Goal: Task Accomplishment & Management: Use online tool/utility

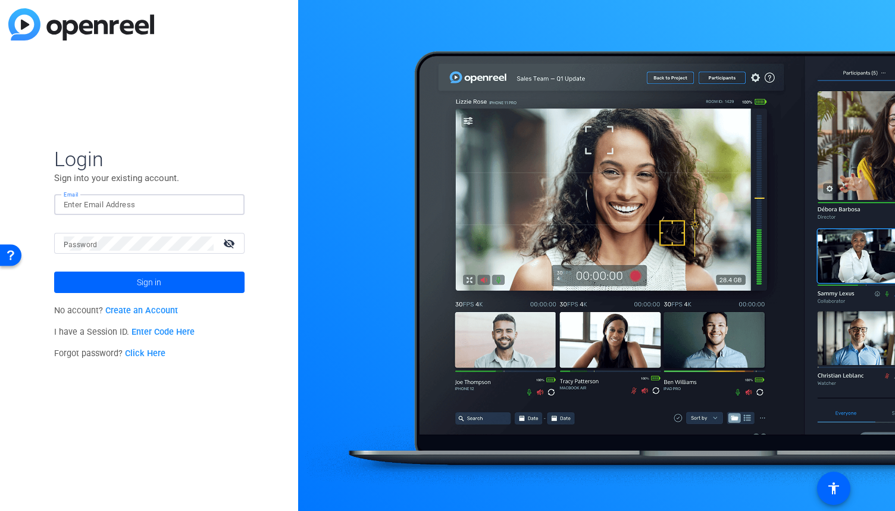
click at [168, 206] on input "Email" at bounding box center [149, 205] width 171 height 14
type input "adam.a.ahmed@pwc.com"
click at [183, 251] on div at bounding box center [139, 243] width 150 height 21
click at [54, 271] on button "Sign in" at bounding box center [149, 281] width 190 height 21
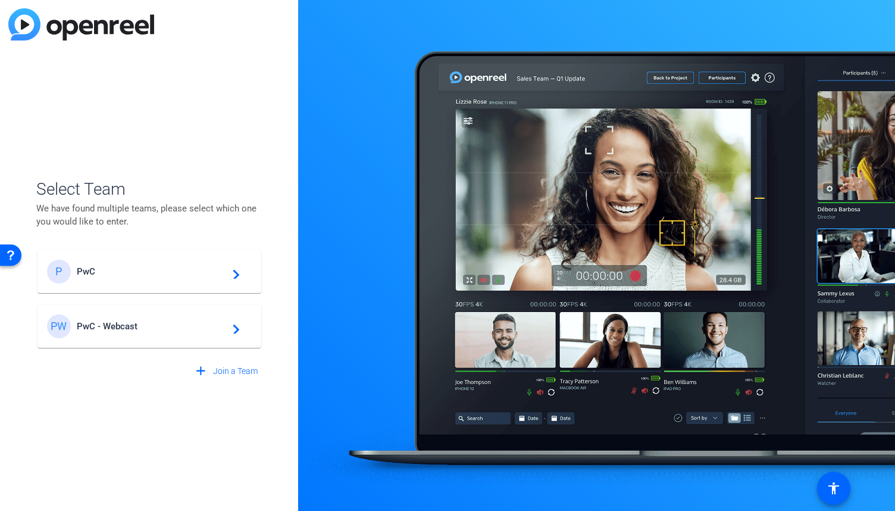
click at [154, 328] on span "PwC - Webcast" at bounding box center [151, 326] width 149 height 11
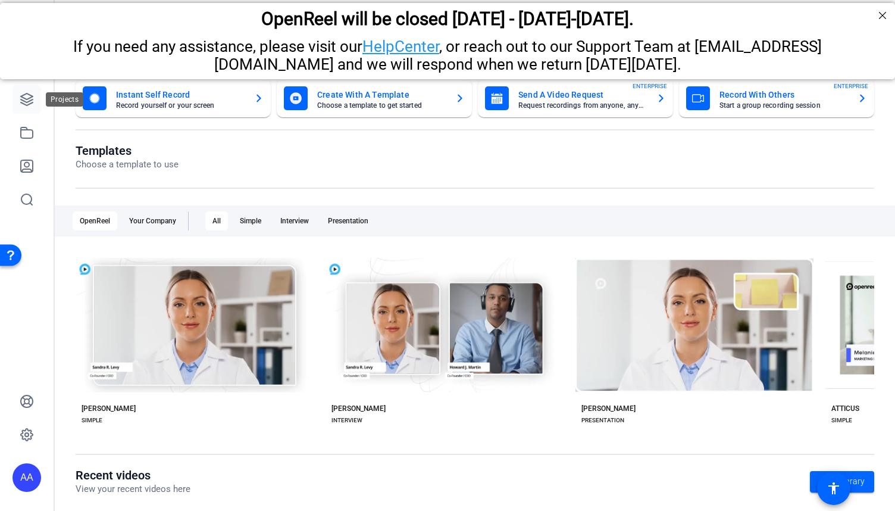
click at [27, 105] on icon at bounding box center [27, 99] width 12 height 12
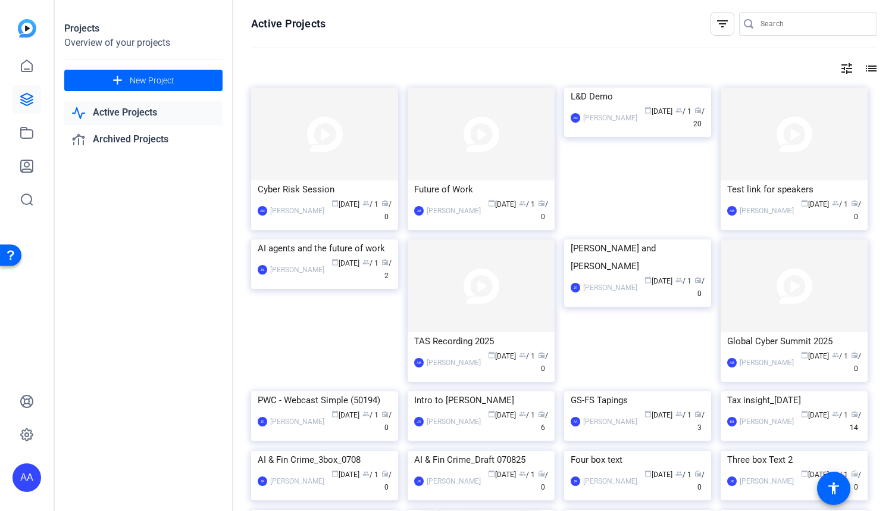
click at [718, 30] on mat-icon "filter_list" at bounding box center [722, 24] width 14 height 14
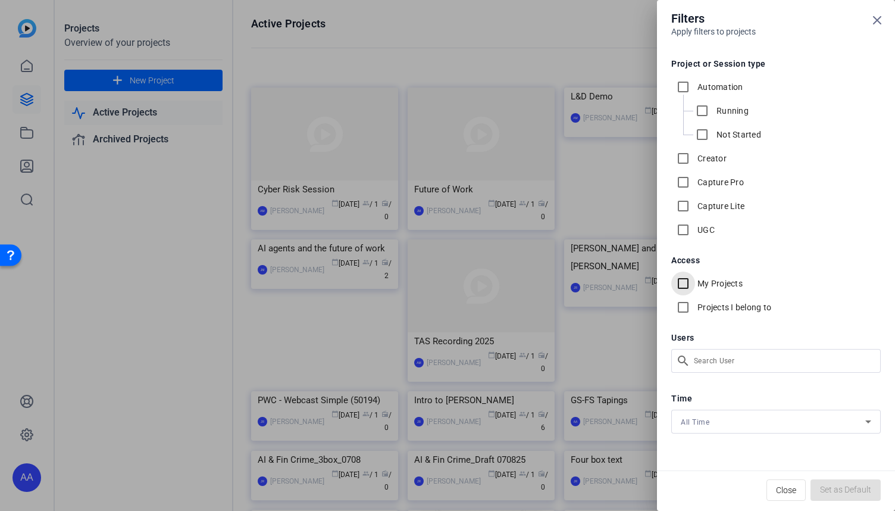
click at [683, 282] on input "My Projects" at bounding box center [683, 283] width 24 height 24
checkbox input "true"
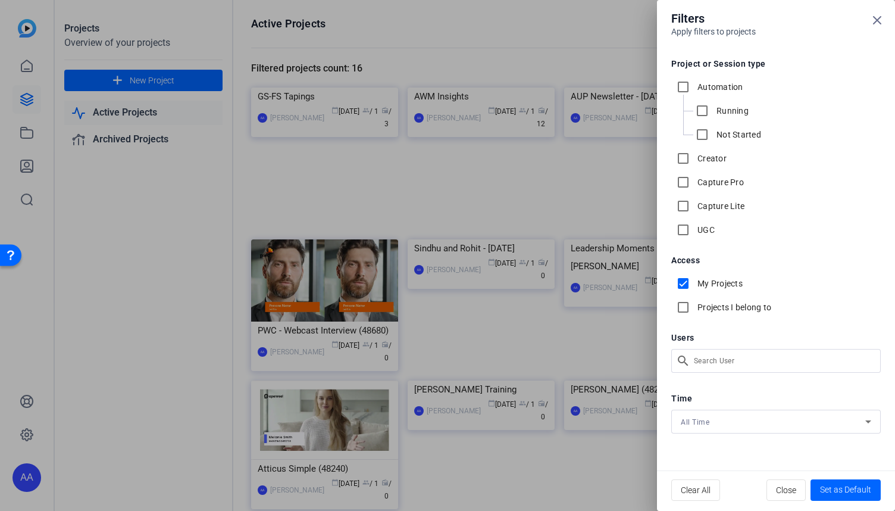
click at [190, 361] on div at bounding box center [447, 255] width 895 height 511
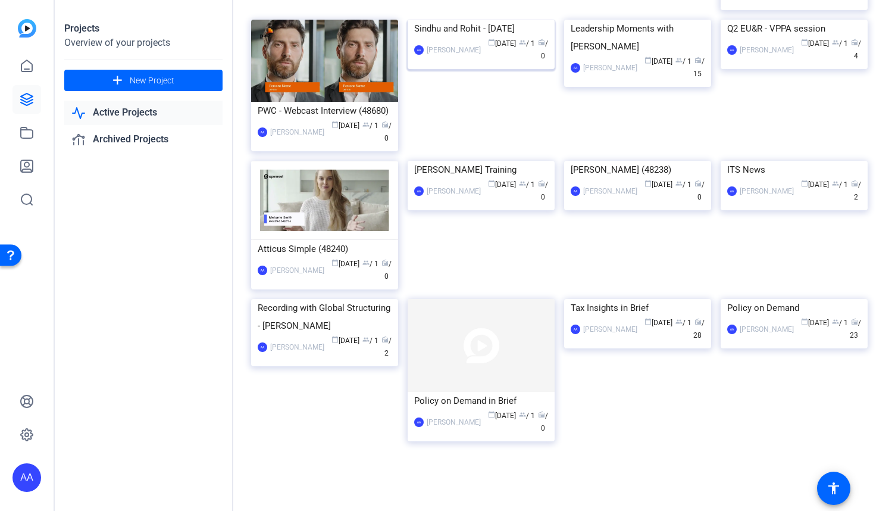
scroll to position [243, 0]
click at [615, 317] on div "Tax Insights in Brief" at bounding box center [638, 308] width 134 height 18
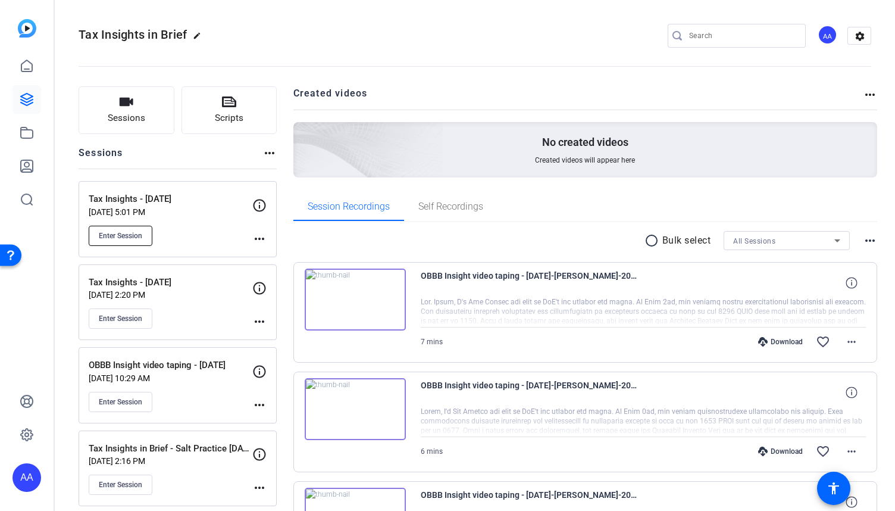
click at [136, 237] on span "Enter Session" at bounding box center [120, 236] width 43 height 10
click at [134, 236] on span "Enter Session" at bounding box center [120, 236] width 43 height 10
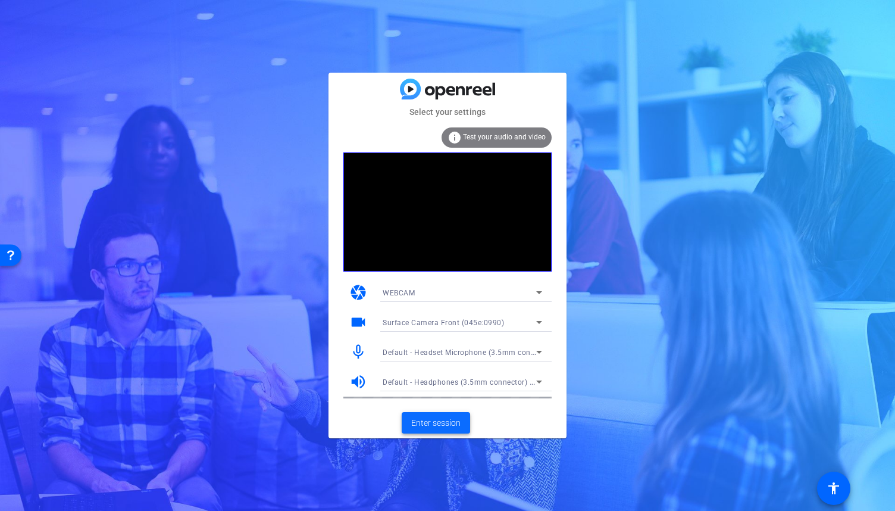
click at [426, 420] on span "Enter session" at bounding box center [435, 423] width 49 height 12
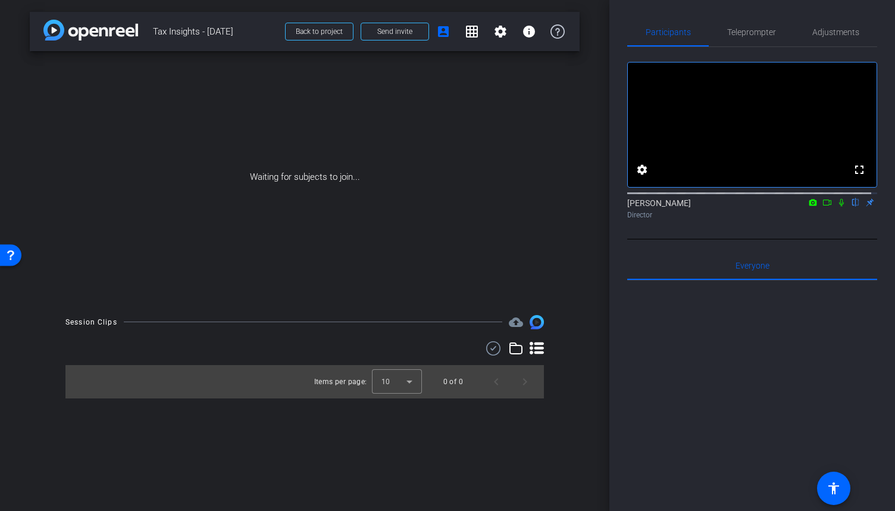
click at [837, 206] on icon at bounding box center [842, 202] width 10 height 8
click at [824, 205] on icon at bounding box center [827, 202] width 8 height 6
click at [740, 34] on span "Teleprompter" at bounding box center [751, 32] width 49 height 8
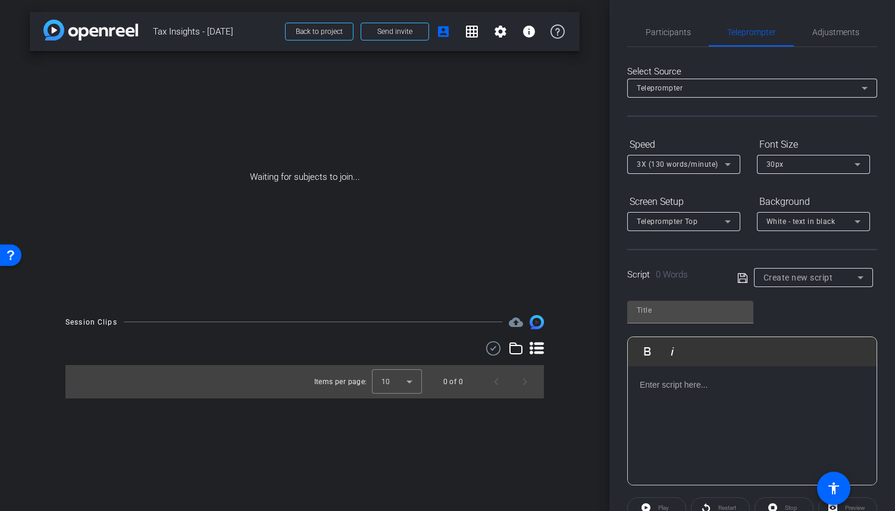
click at [657, 390] on p at bounding box center [752, 384] width 225 height 13
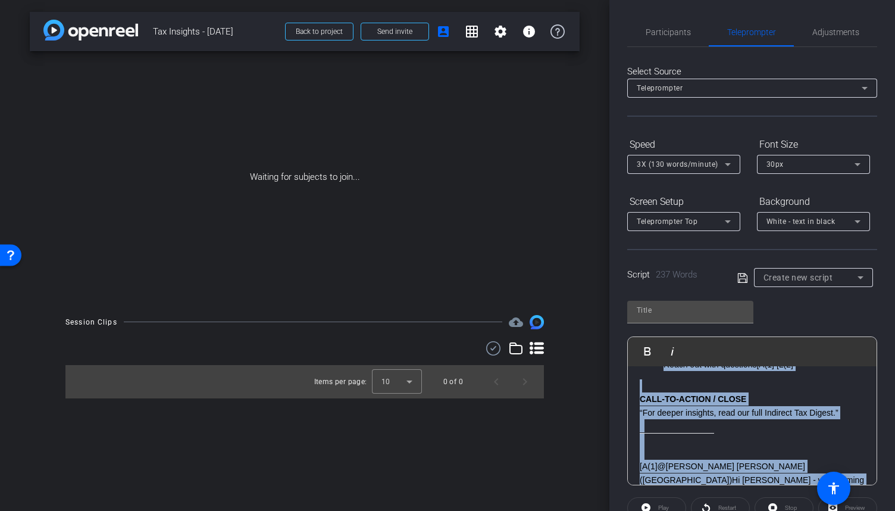
scroll to position [492, 0]
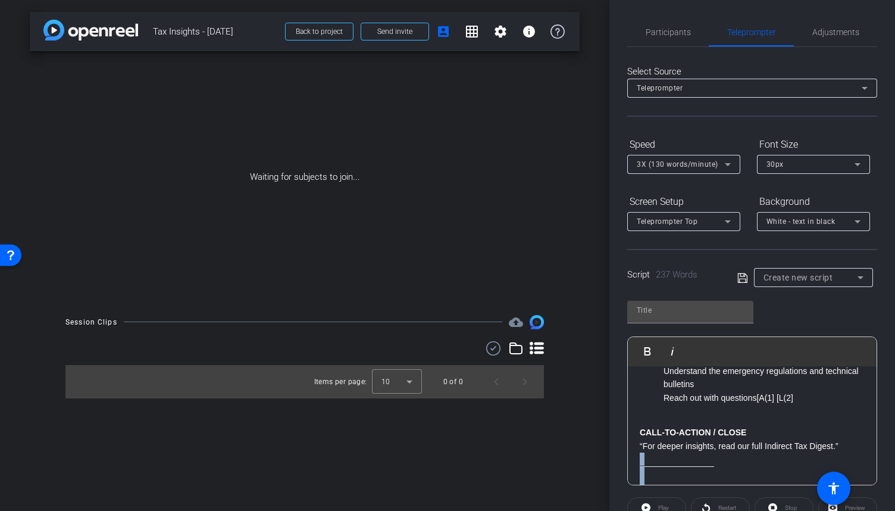
drag, startPoint x: 784, startPoint y: 462, endPoint x: 639, endPoint y: 443, distance: 145.9
click at [639, 443] on div "OPEN “I’m [PERSON_NAME], and this is PwC’s Indirect Tax Digest.” WHAT HAPPENED?…" at bounding box center [752, 229] width 249 height 710
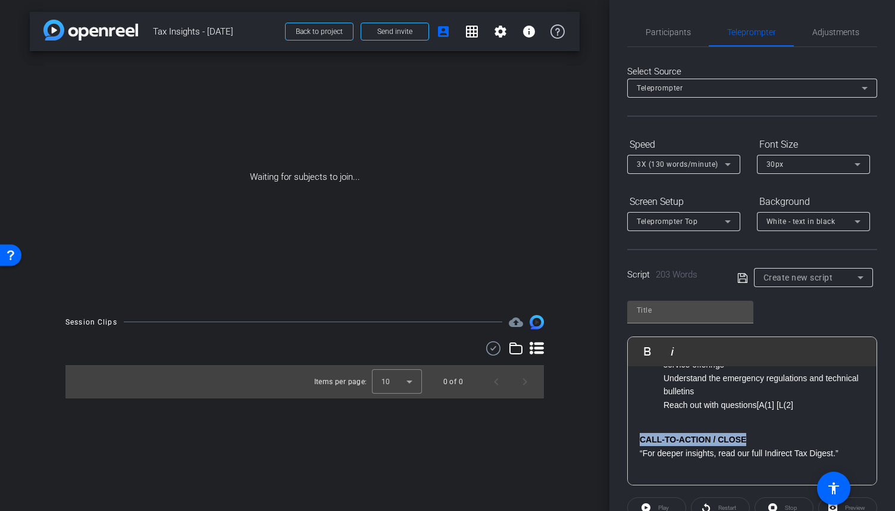
drag, startPoint x: 750, startPoint y: 425, endPoint x: 636, endPoint y: 423, distance: 114.9
click at [636, 423] on div "OPEN “I’m [PERSON_NAME], and this is PwC’s Indirect Tax Digest.” WHAT HAPPENED?…" at bounding box center [752, 190] width 249 height 616
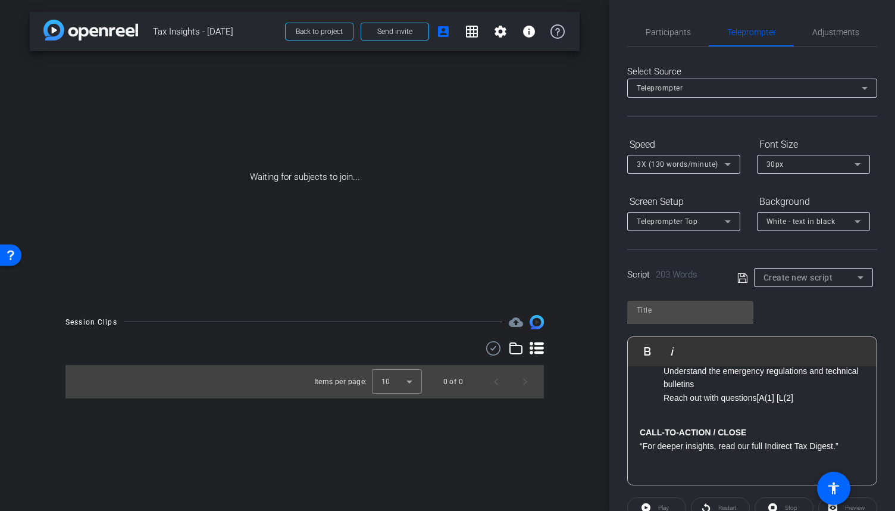
click at [698, 427] on strong "CALL-TO-ACTION / CLOSE" at bounding box center [693, 432] width 107 height 10
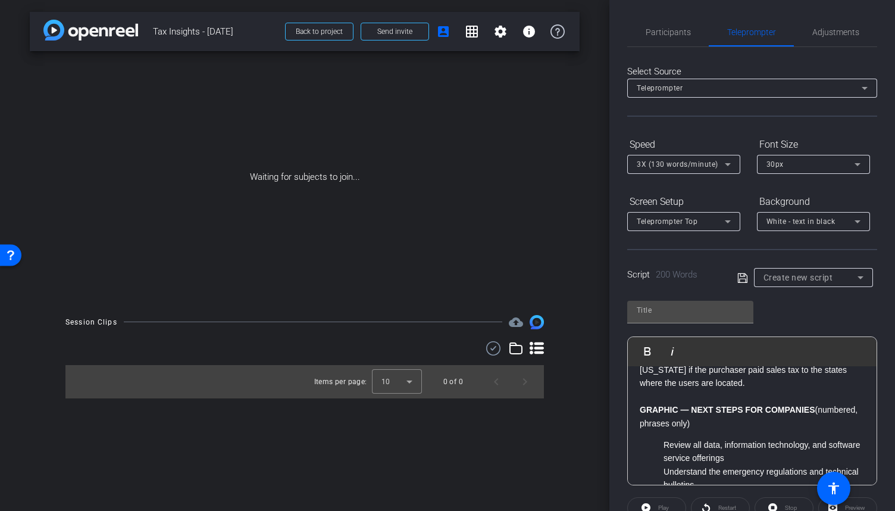
scroll to position [373, 0]
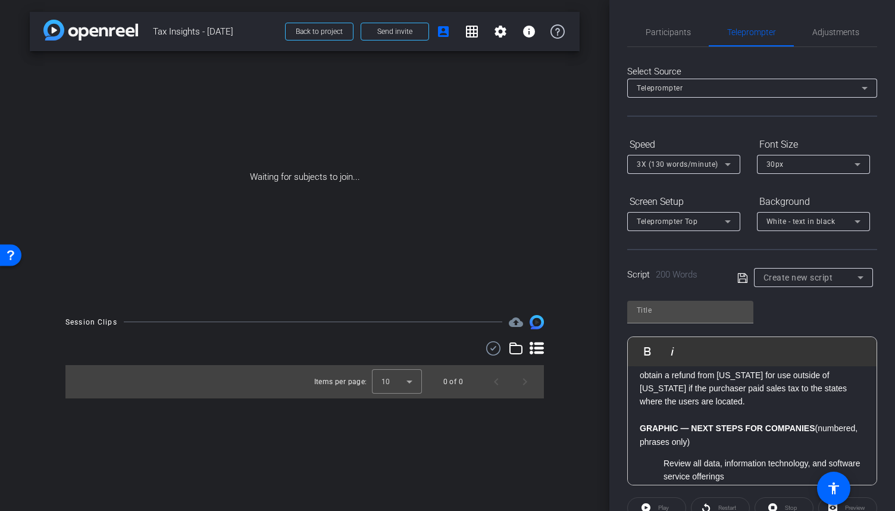
drag, startPoint x: 754, startPoint y: 427, endPoint x: 636, endPoint y: 414, distance: 118.5
click at [636, 415] on div "OPEN “I’m [PERSON_NAME], and this is PwC’s Indirect Tax Digest.” WHAT HAPPENED?…" at bounding box center [752, 308] width 249 height 630
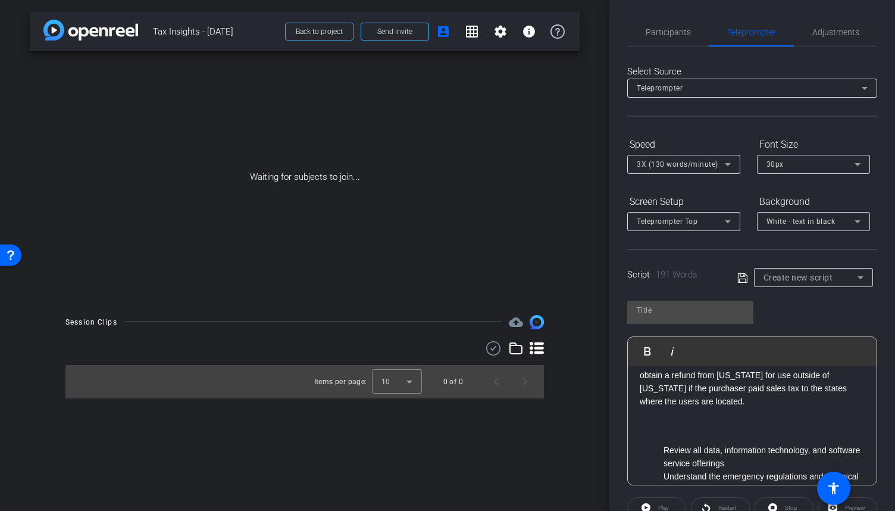
click at [664, 443] on li "Review all data, information technology, and software service offerings" at bounding box center [763, 456] width 201 height 27
click at [664, 469] on li "Understand the emergency regulations and technical bulletins" at bounding box center [763, 482] width 201 height 27
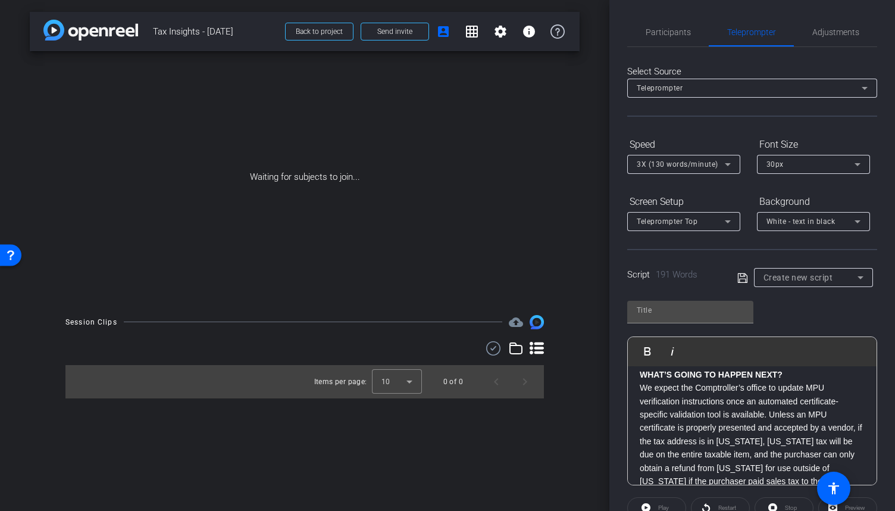
scroll to position [253, 0]
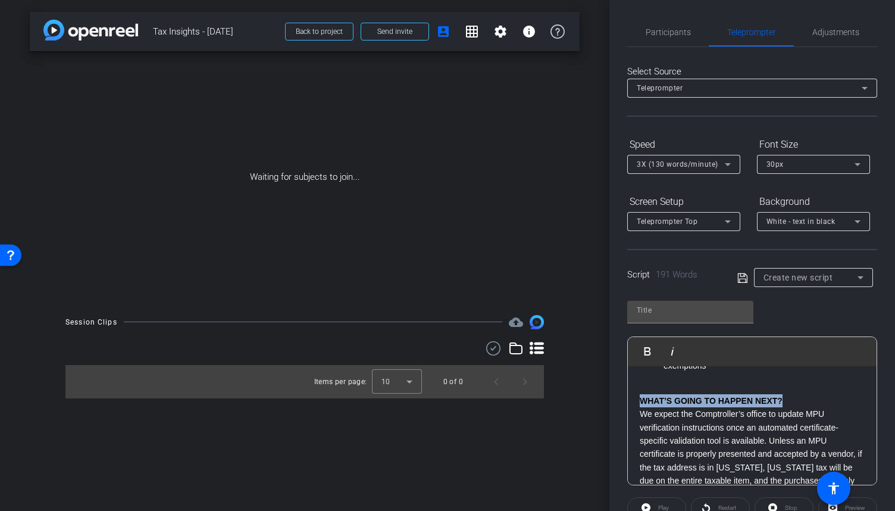
drag, startPoint x: 787, startPoint y: 386, endPoint x: 639, endPoint y: 387, distance: 147.6
click at [639, 387] on div "OPEN “I’m [PERSON_NAME], and this is PwC’s Indirect Tax Digest.” WHAT HAPPENED?…" at bounding box center [752, 420] width 249 height 616
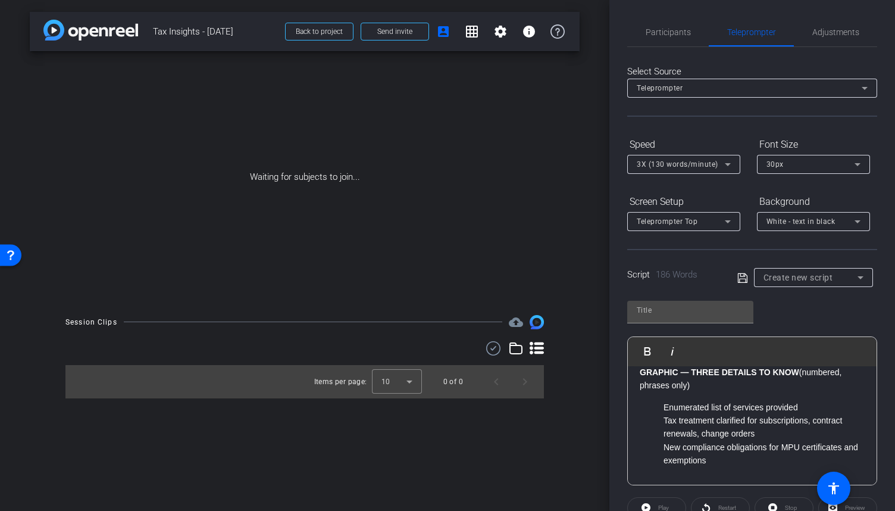
scroll to position [134, 0]
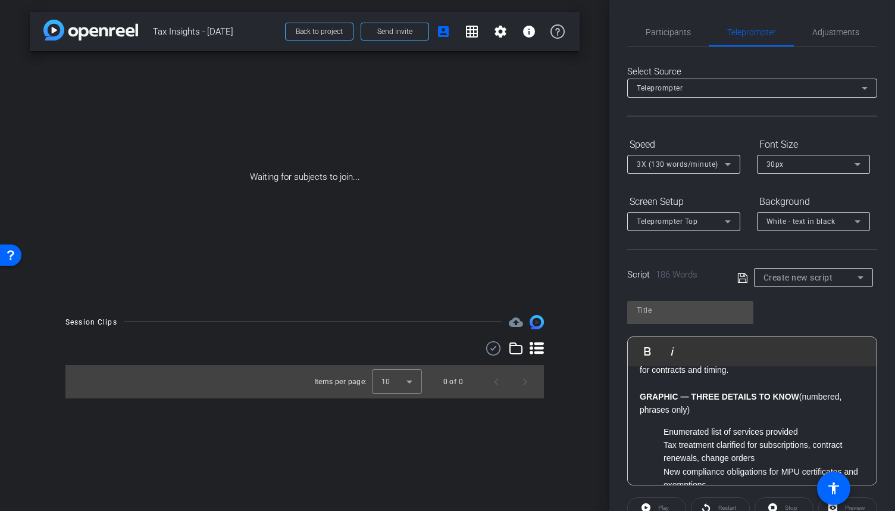
drag, startPoint x: 707, startPoint y: 395, endPoint x: 624, endPoint y: 381, distance: 83.7
click at [624, 381] on div "Participants Teleprompter Adjustments [PERSON_NAME] Director Everyone 0 Mark al…" at bounding box center [752, 255] width 286 height 511
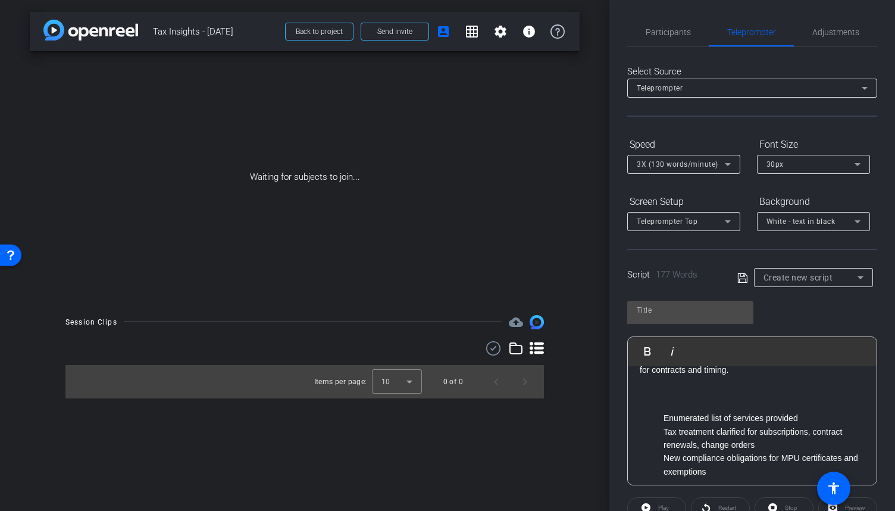
click at [661, 411] on ul "Enumerated list of services provided Tax treatment clarified for subscriptions,…" at bounding box center [752, 444] width 225 height 67
click at [659, 425] on ul "Tax treatment clarified for subscriptions, contract renewals, change orders New…" at bounding box center [752, 452] width 225 height 54
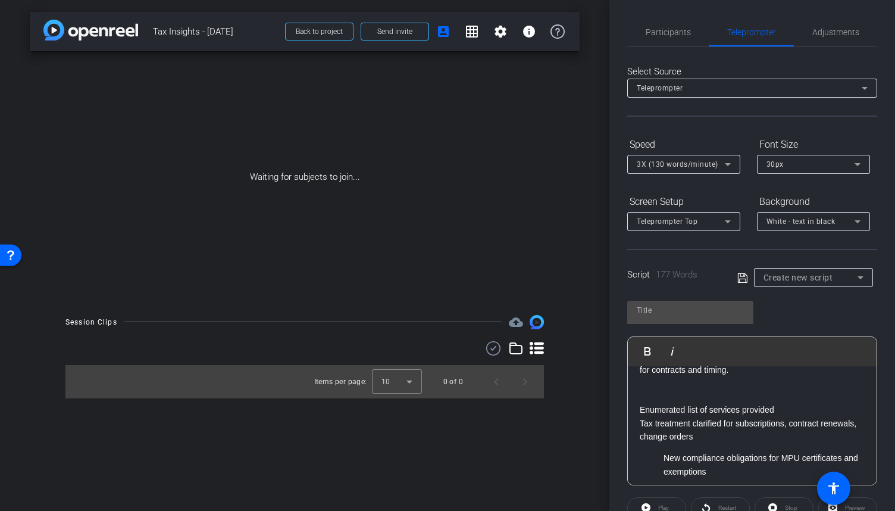
click at [666, 451] on li "New compliance obligations for MPU certificates and exemptions" at bounding box center [763, 464] width 201 height 27
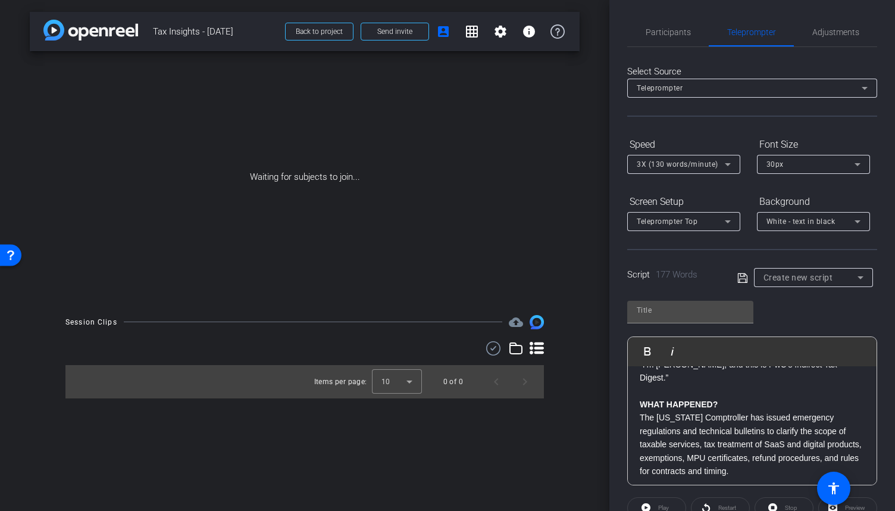
scroll to position [15, 0]
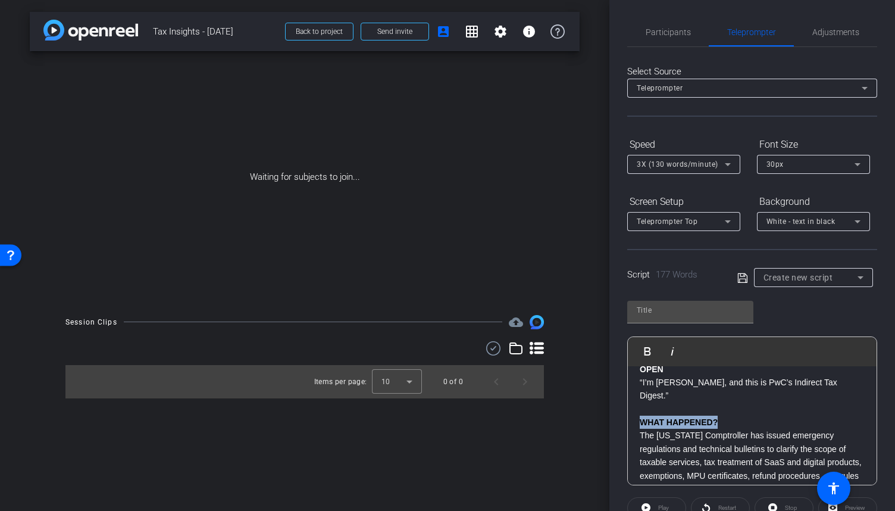
drag, startPoint x: 731, startPoint y: 411, endPoint x: 622, endPoint y: 412, distance: 108.9
click at [622, 412] on div "Participants Teleprompter Adjustments [PERSON_NAME] Director Everyone 0 Mark al…" at bounding box center [752, 255] width 286 height 511
click at [671, 369] on p "OPEN" at bounding box center [752, 368] width 225 height 13
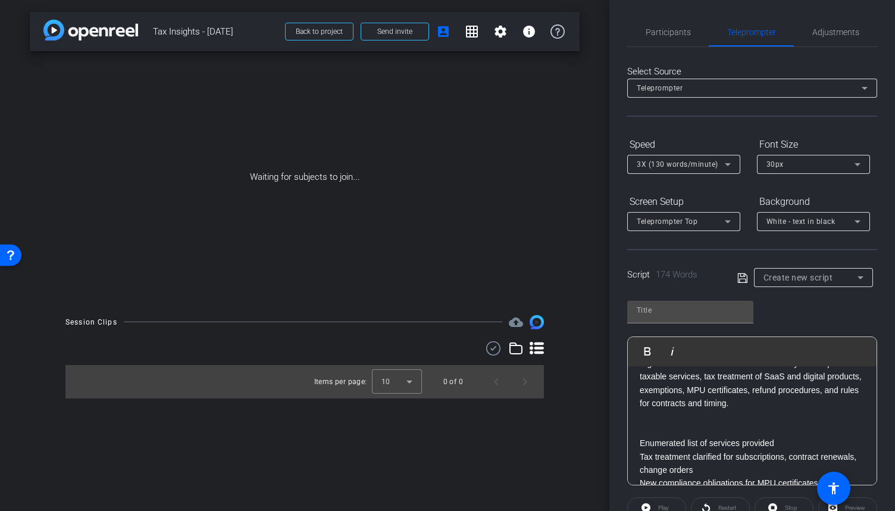
scroll to position [126, 0]
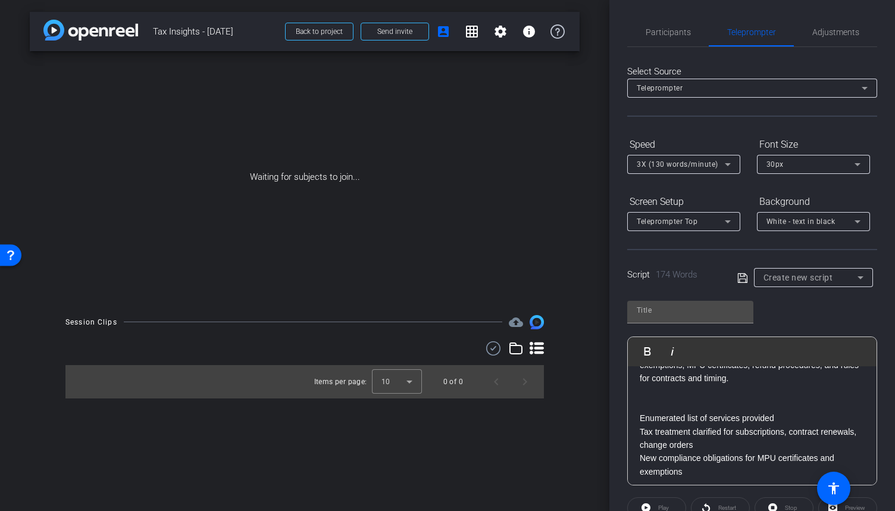
click at [777, 411] on p "Enumerated list of services provided" at bounding box center [752, 417] width 225 height 13
drag, startPoint x: 675, startPoint y: 309, endPoint x: 688, endPoint y: 308, distance: 13.1
click at [675, 309] on input "text" at bounding box center [690, 310] width 107 height 14
type input "[DATE]"
click at [740, 283] on icon at bounding box center [742, 278] width 11 height 14
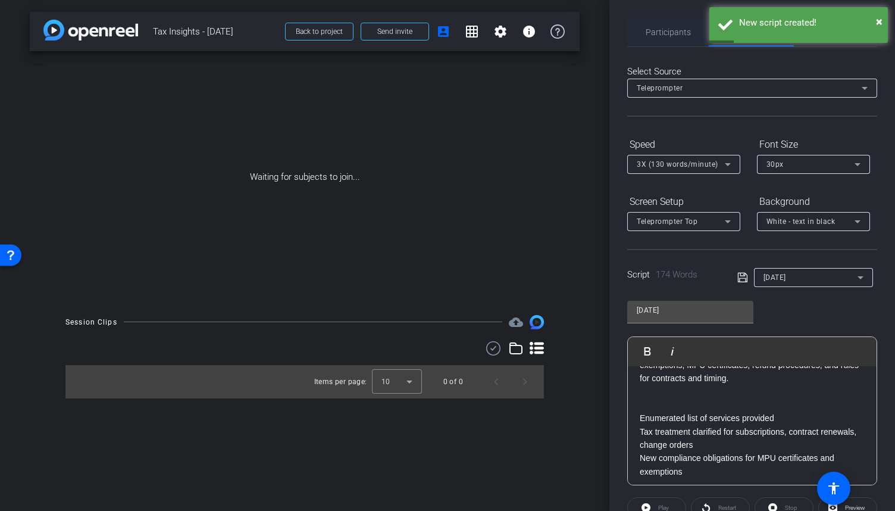
click at [660, 32] on span "Participants" at bounding box center [668, 32] width 45 height 8
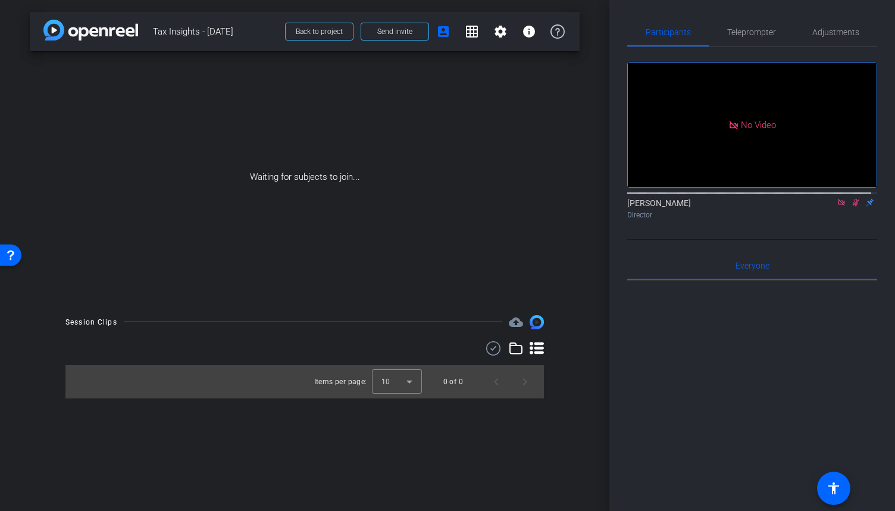
click at [791, 364] on div at bounding box center [752, 427] width 250 height 295
click at [837, 199] on icon at bounding box center [842, 202] width 10 height 8
click at [837, 206] on icon at bounding box center [842, 202] width 10 height 8
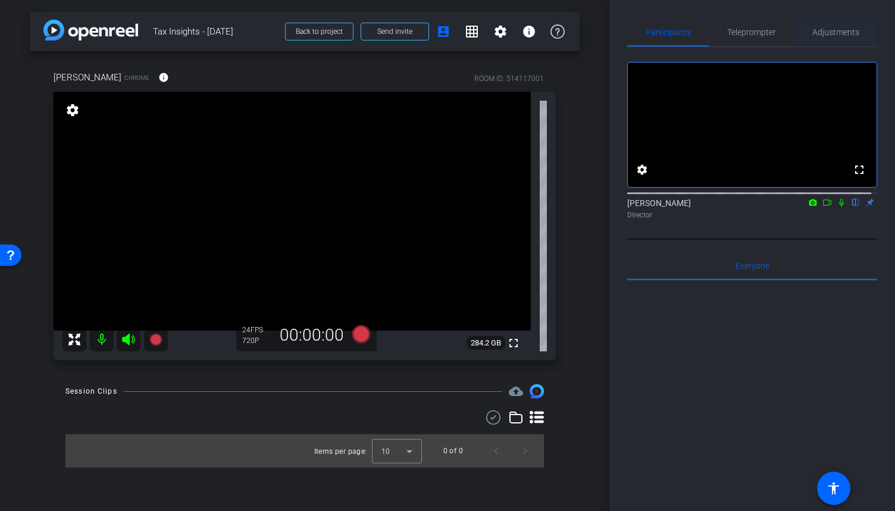
click at [838, 36] on span "Adjustments" at bounding box center [835, 32] width 47 height 8
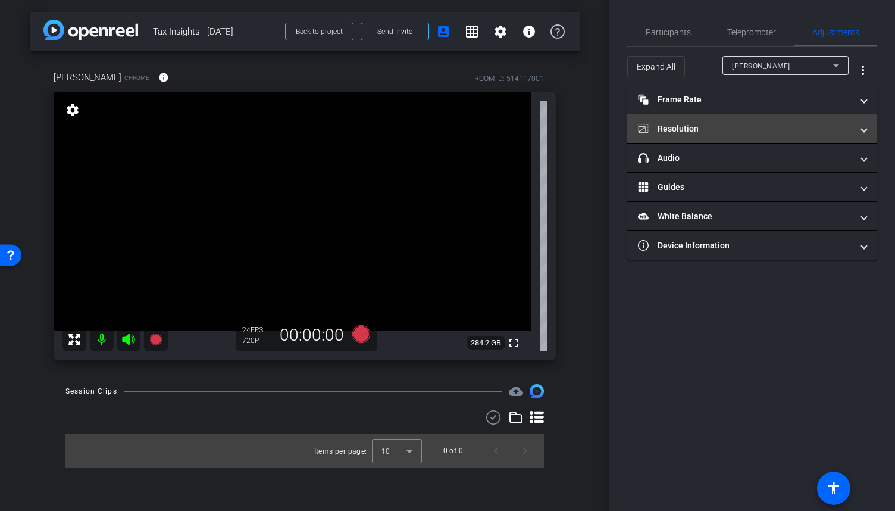
click at [863, 127] on span at bounding box center [864, 129] width 5 height 12
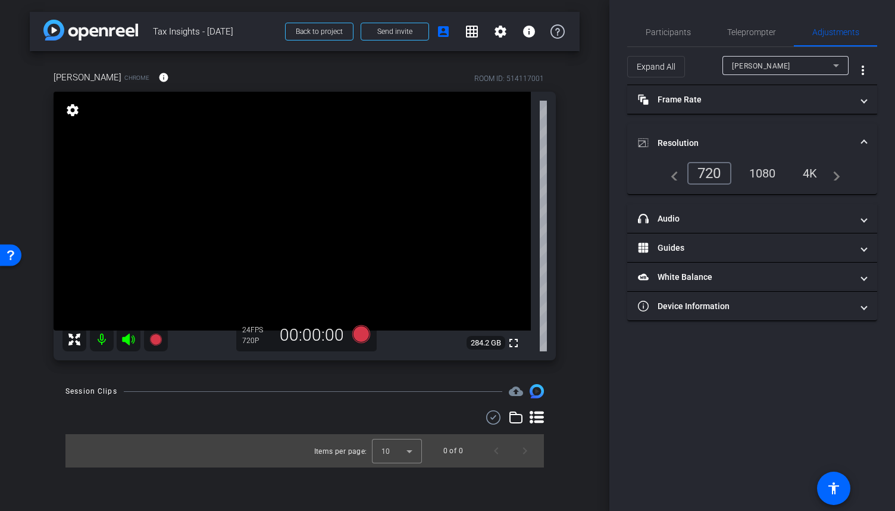
click at [766, 174] on div "1080" at bounding box center [762, 173] width 45 height 20
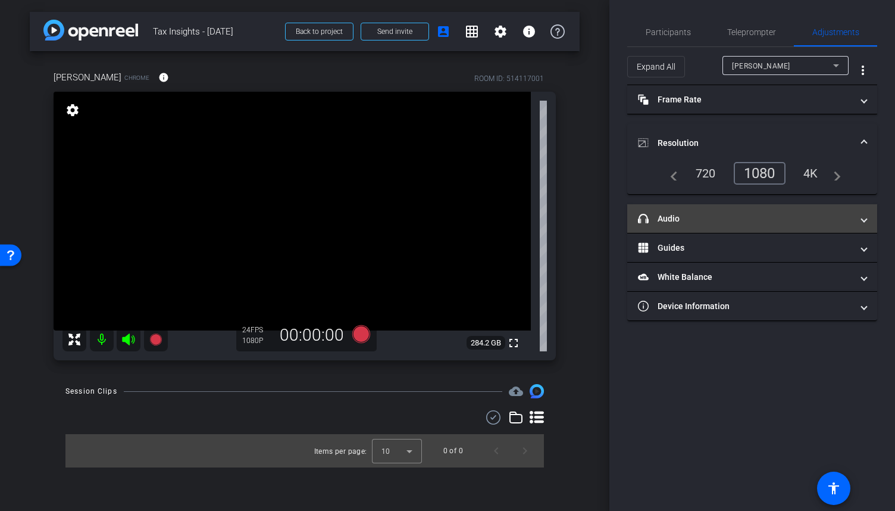
click at [841, 220] on mat-panel-title "headphone icon Audio" at bounding box center [745, 218] width 214 height 12
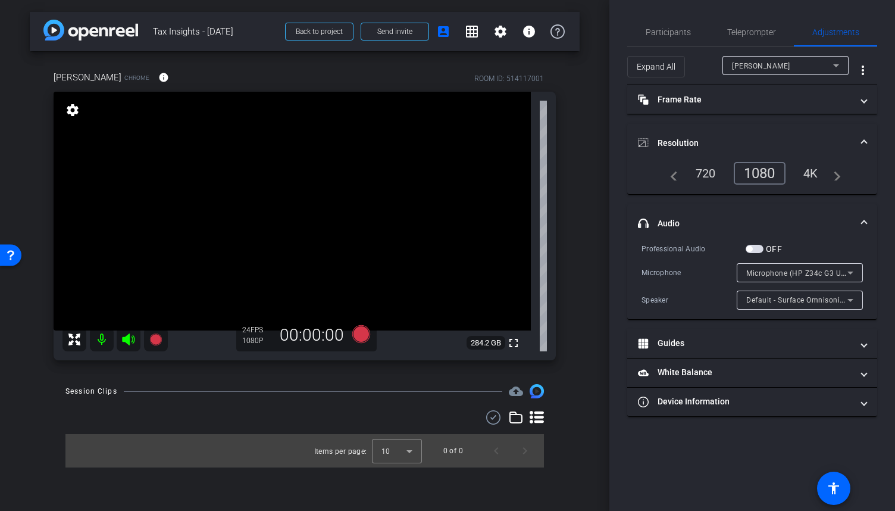
click at [892, 176] on div "Participants Teleprompter Adjustments settings [PERSON_NAME] flip Director Ever…" at bounding box center [752, 255] width 286 height 511
click at [614, 166] on div "Participants Teleprompter Adjustments settings [PERSON_NAME] flip Director Ever…" at bounding box center [752, 255] width 286 height 511
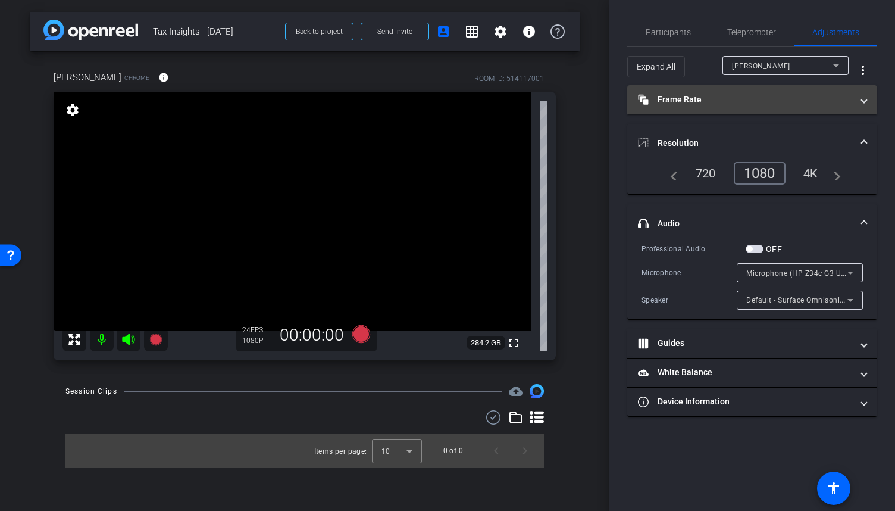
click at [866, 100] on span at bounding box center [864, 99] width 5 height 12
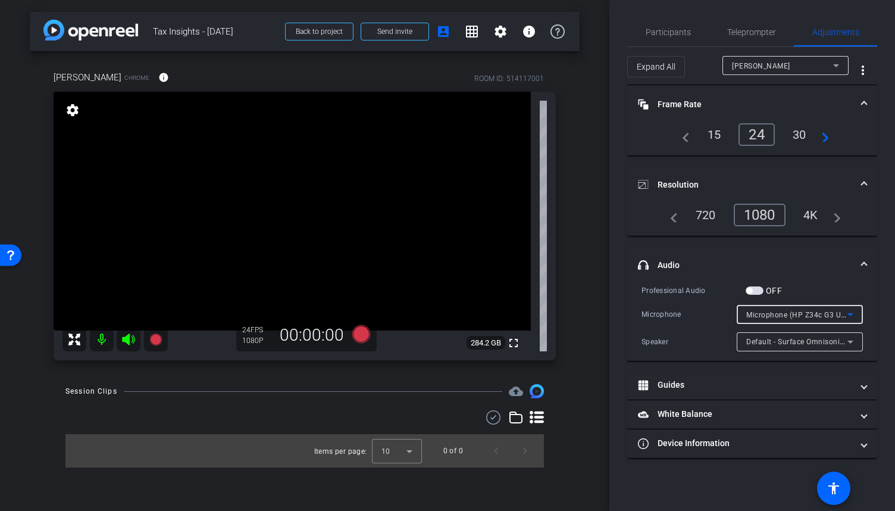
click at [851, 320] on icon at bounding box center [850, 314] width 14 height 14
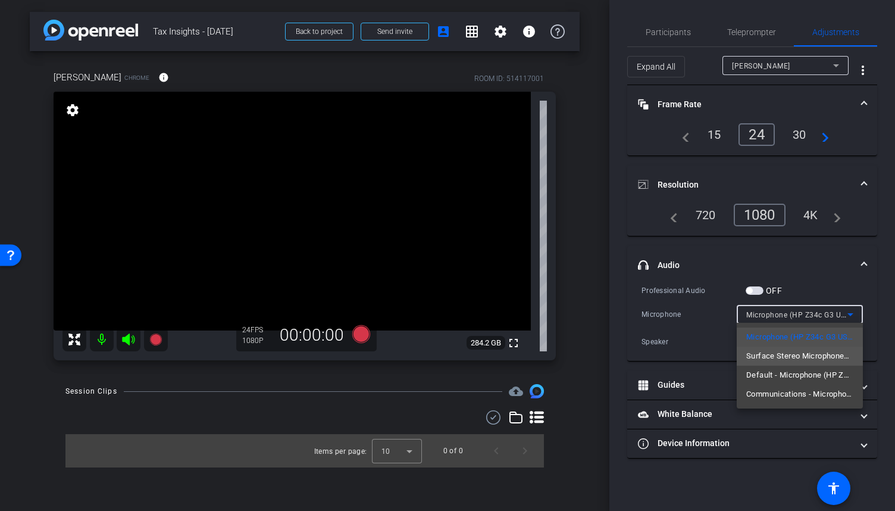
click at [820, 352] on span "Surface Stereo Microphones (Surface High Definition Audio)" at bounding box center [799, 356] width 107 height 14
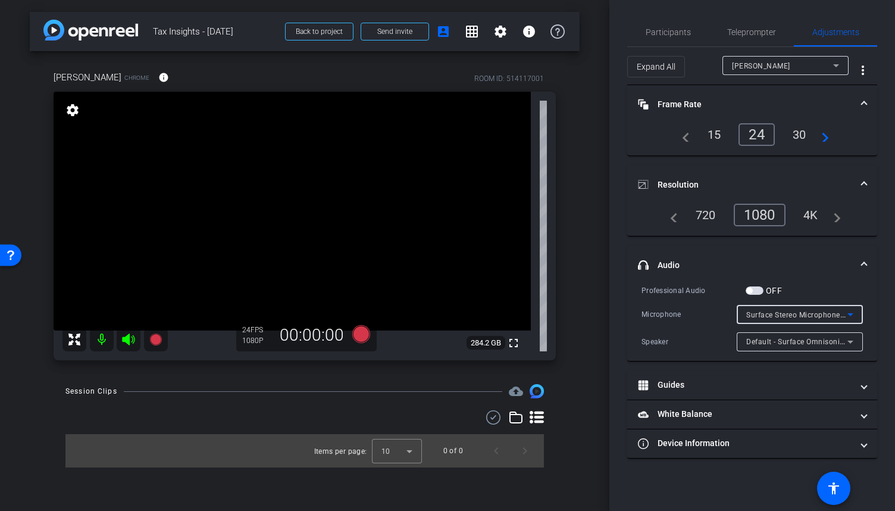
click at [762, 291] on span "button" at bounding box center [755, 290] width 18 height 8
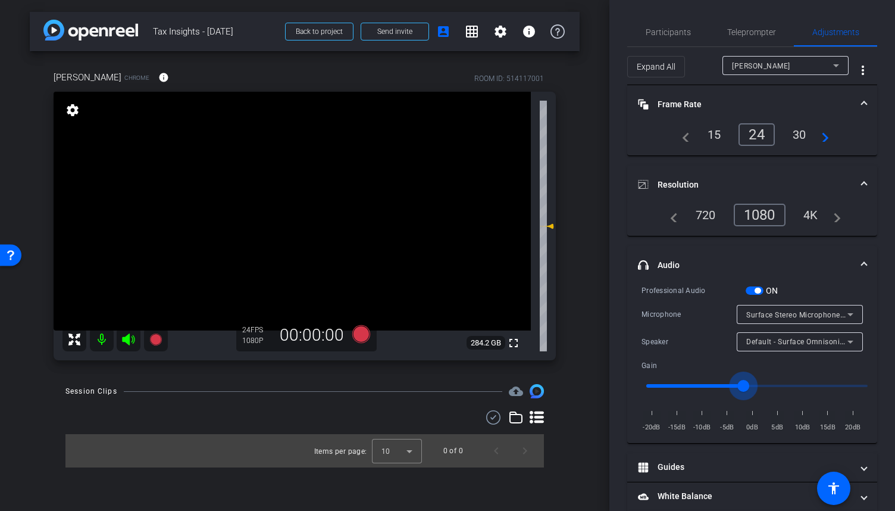
drag, startPoint x: 754, startPoint y: 382, endPoint x: 747, endPoint y: 381, distance: 6.6
click at [747, 381] on input "range" at bounding box center [757, 386] width 246 height 26
type input "1"
click at [750, 383] on input "range" at bounding box center [757, 386] width 246 height 26
click at [873, 299] on div "Participants Teleprompter Adjustments settings [PERSON_NAME] flip Director Ever…" at bounding box center [752, 255] width 286 height 511
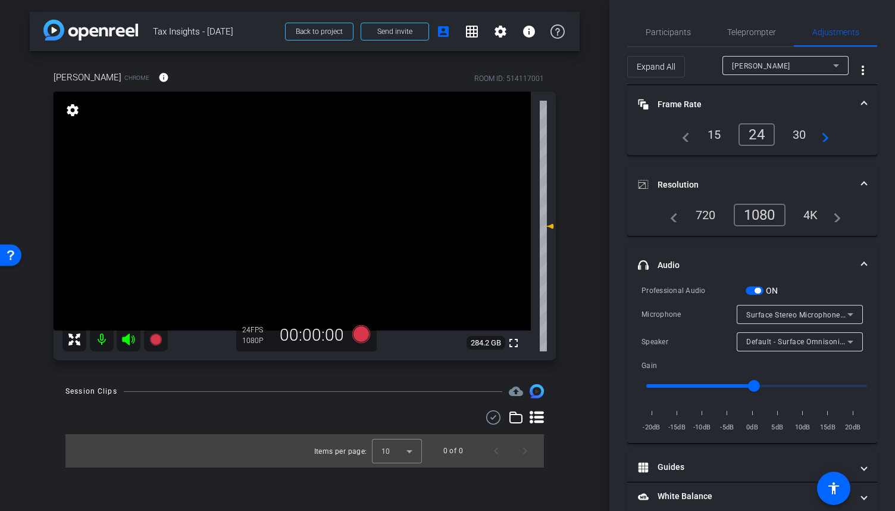
click at [854, 265] on span "headphone icon Audio" at bounding box center [750, 265] width 224 height 12
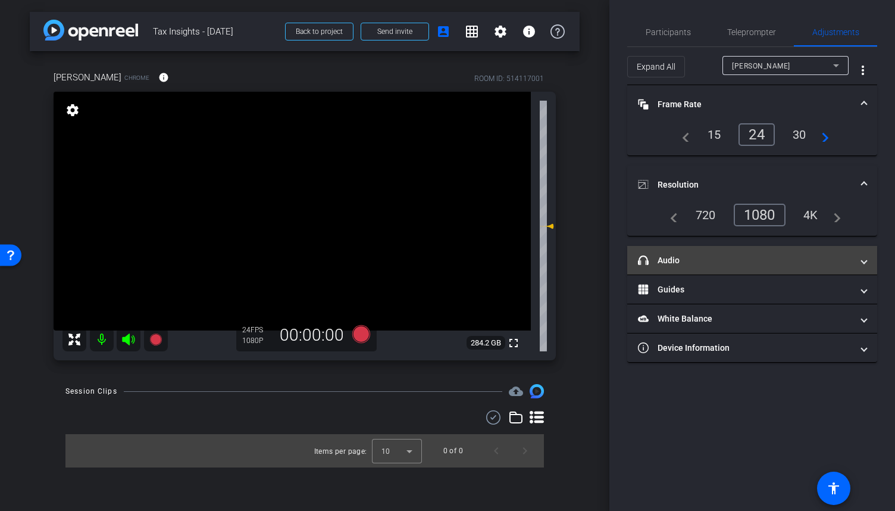
click at [864, 258] on span at bounding box center [864, 260] width 5 height 12
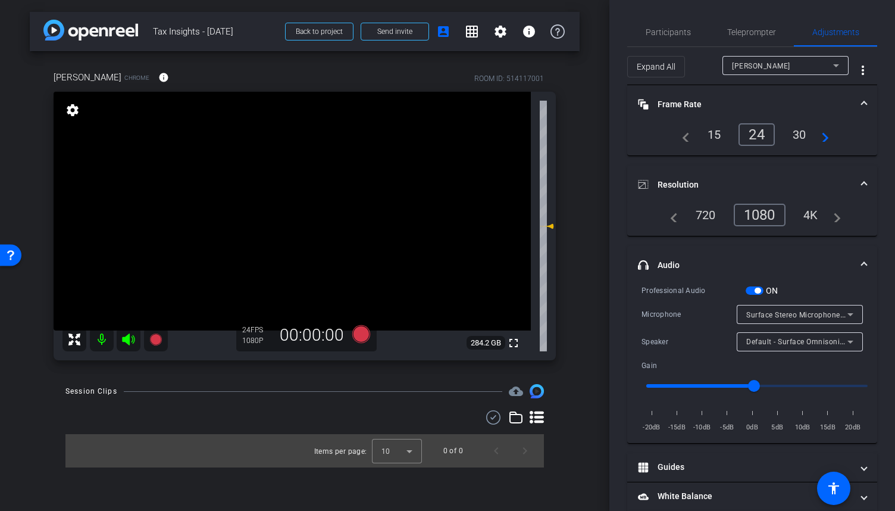
click at [762, 289] on span "button" at bounding box center [755, 290] width 18 height 8
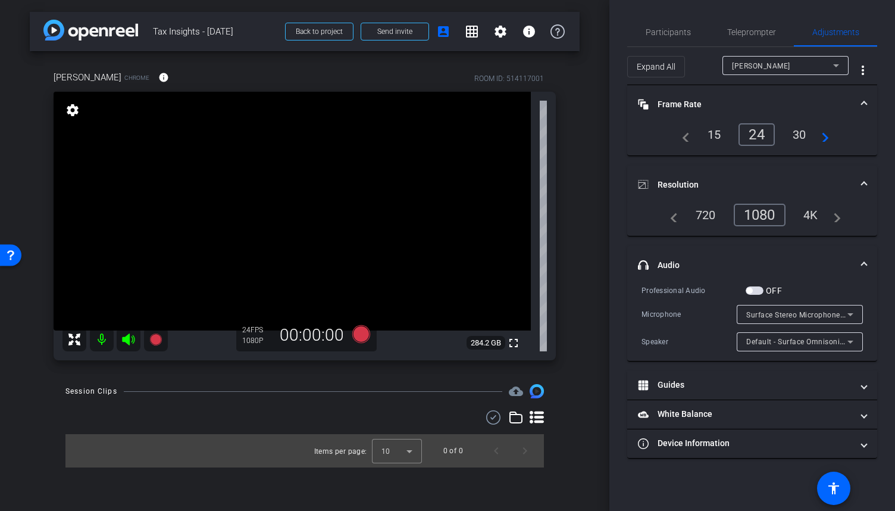
click at [852, 314] on icon at bounding box center [850, 314] width 14 height 14
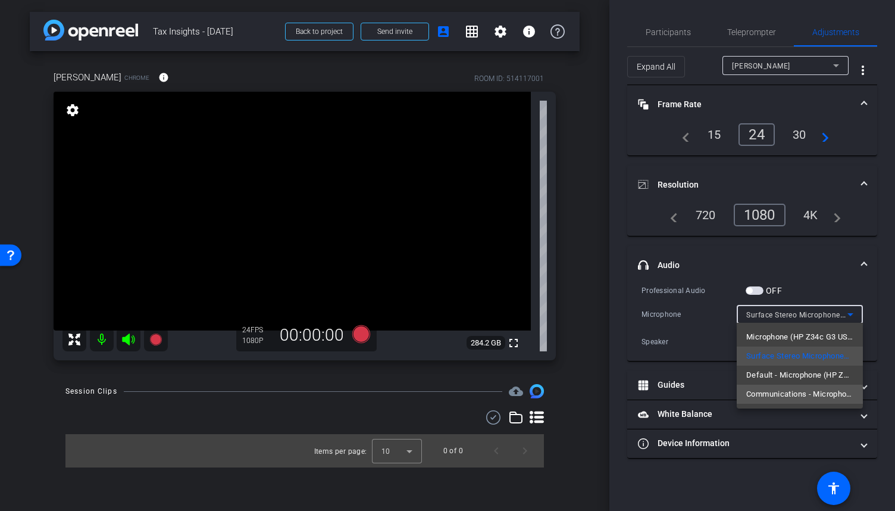
click at [808, 403] on mat-option "Communications - Microphone (HP Z34c G3 USB Audio)" at bounding box center [800, 393] width 126 height 19
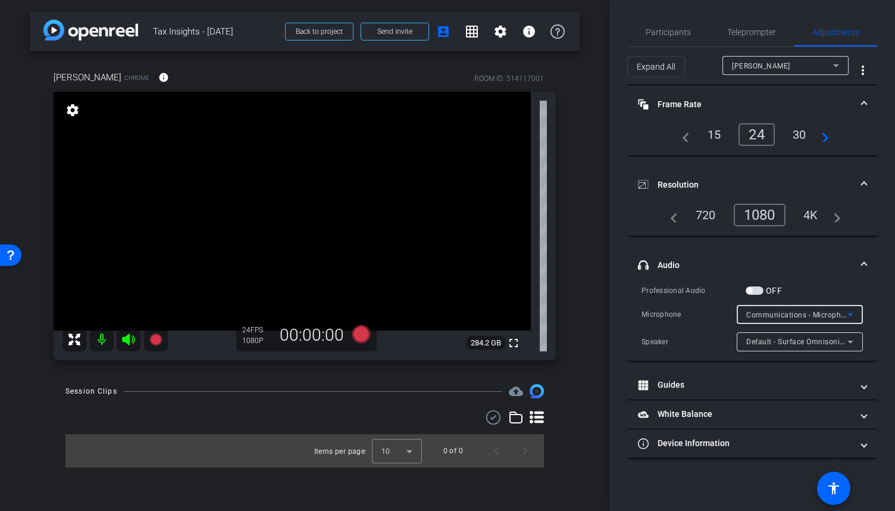
click at [854, 310] on icon at bounding box center [850, 314] width 14 height 14
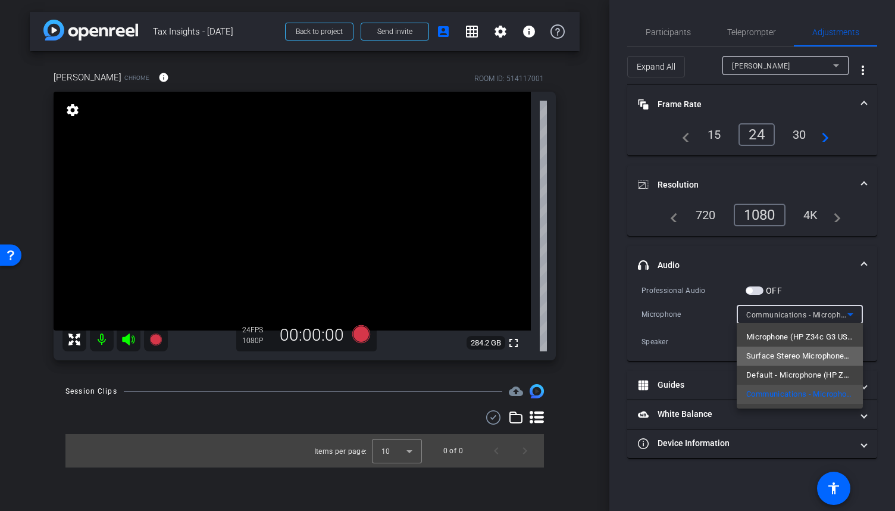
click at [835, 352] on span "Surface Stereo Microphones (Surface High Definition Audio)" at bounding box center [799, 356] width 107 height 14
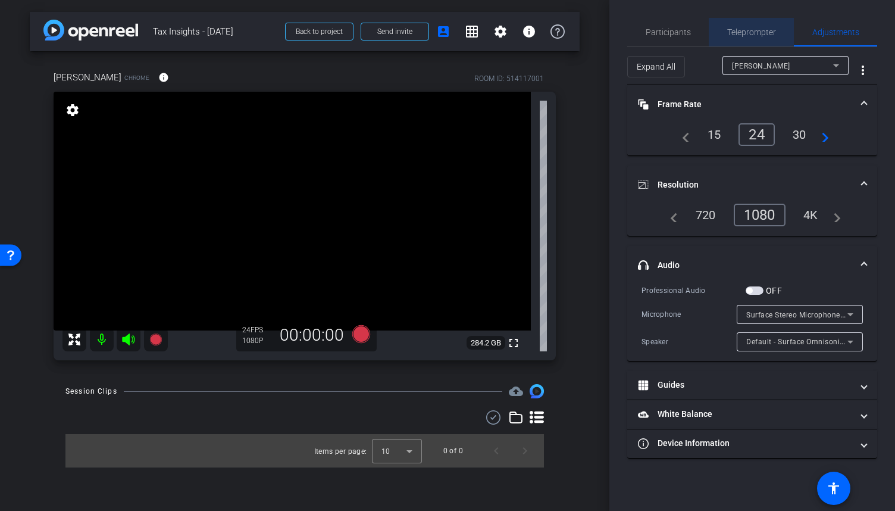
click at [755, 29] on span "Teleprompter" at bounding box center [751, 32] width 49 height 8
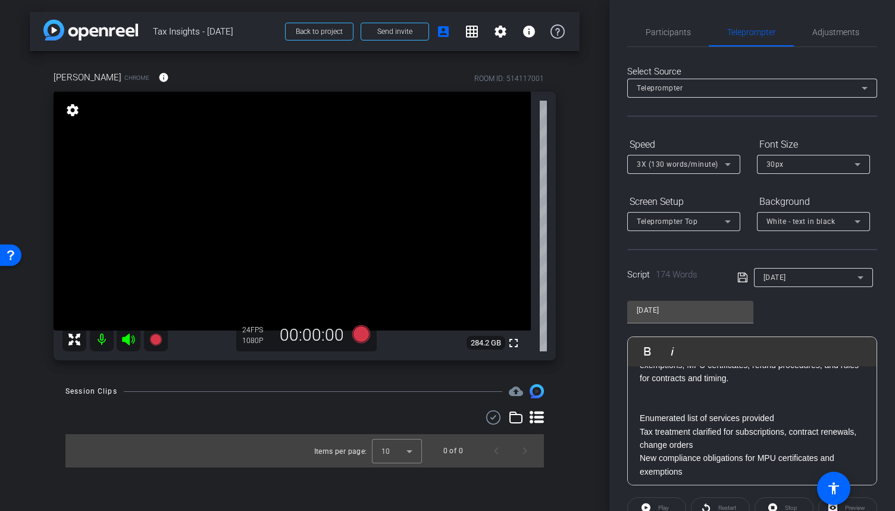
click at [724, 164] on icon at bounding box center [728, 164] width 14 height 14
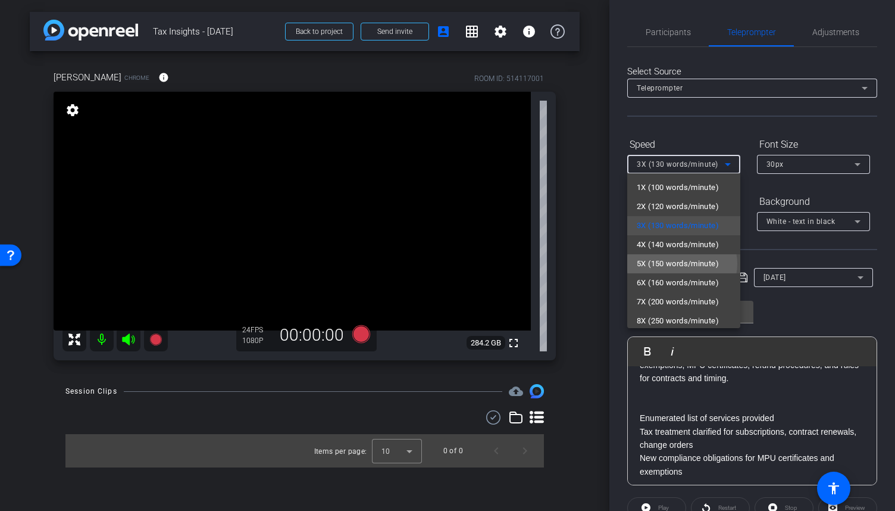
click at [682, 264] on span "5X (150 words/minute)" at bounding box center [678, 263] width 82 height 14
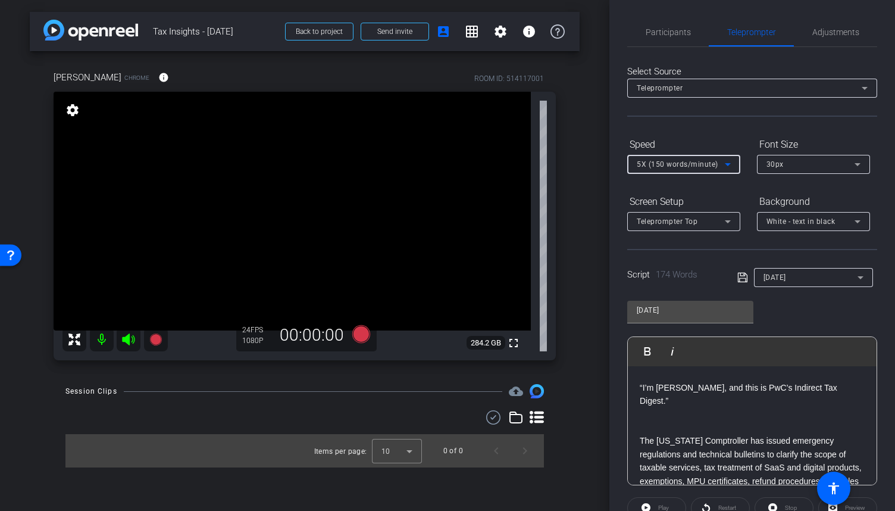
scroll to position [0, 0]
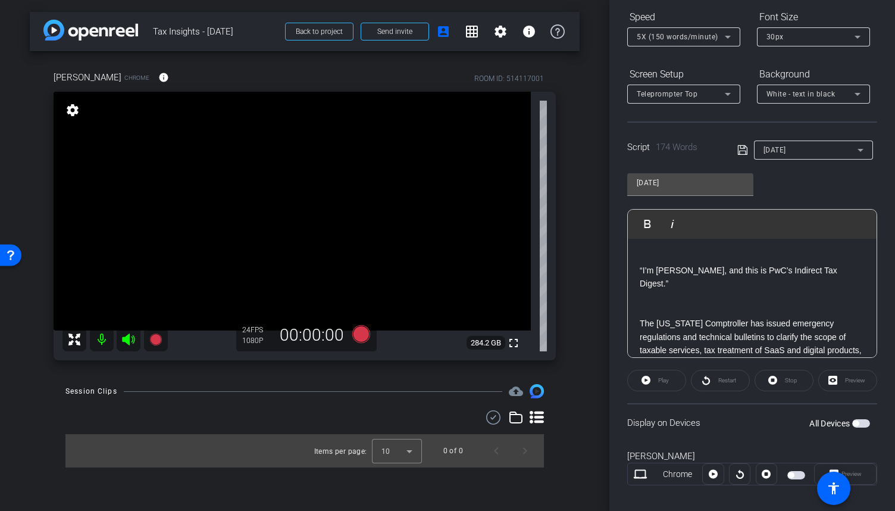
scroll to position [139, 0]
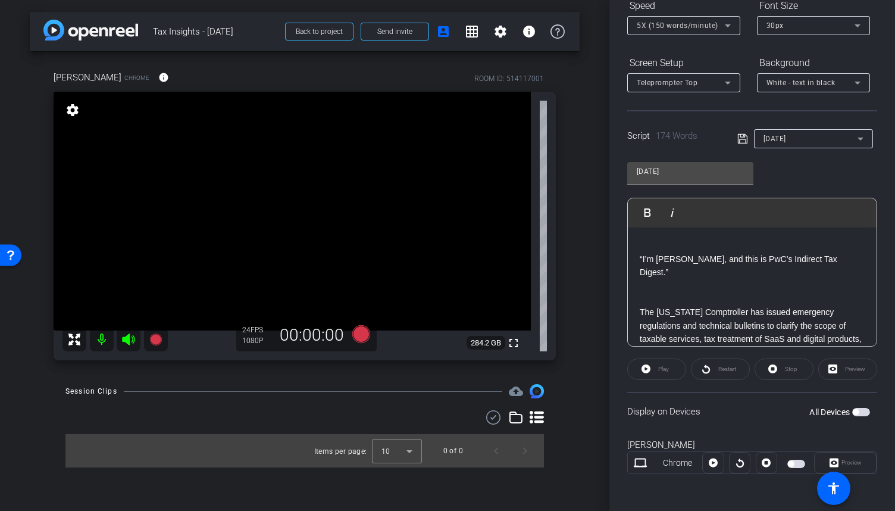
click at [796, 461] on span "button" at bounding box center [796, 463] width 18 height 8
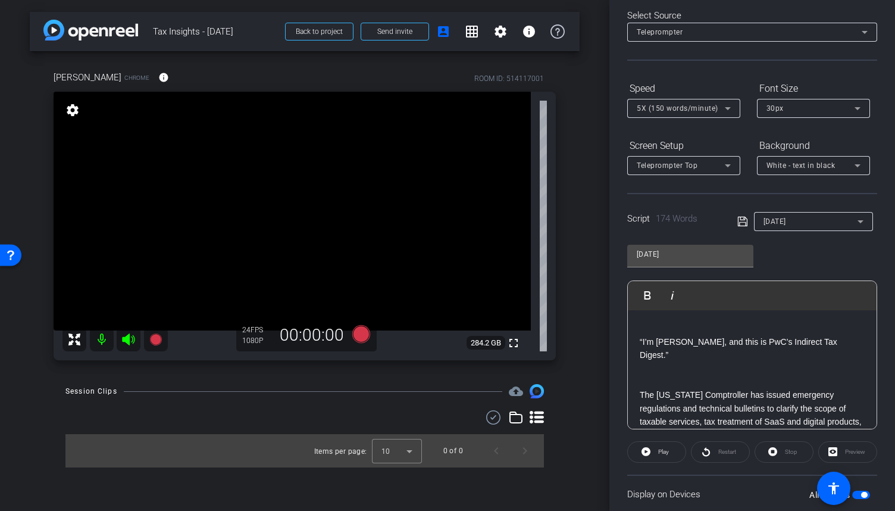
scroll to position [20, 0]
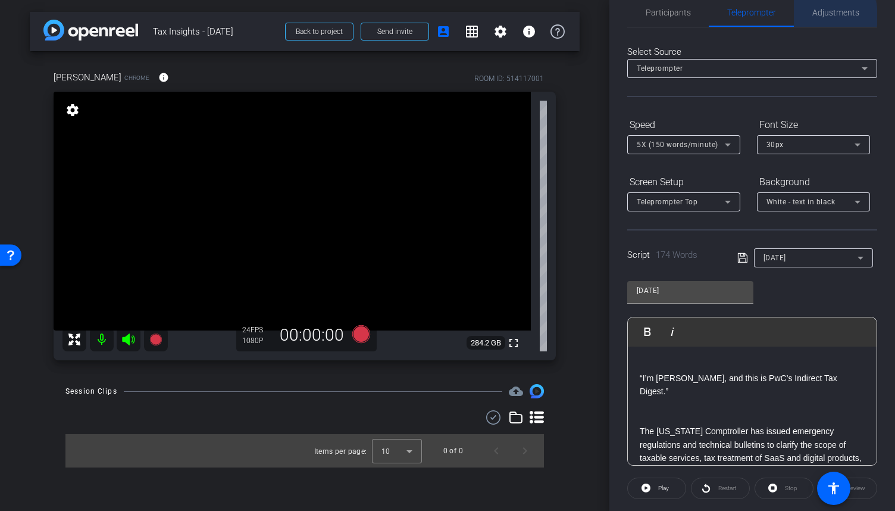
click at [812, 16] on span "Adjustments" at bounding box center [835, 12] width 47 height 8
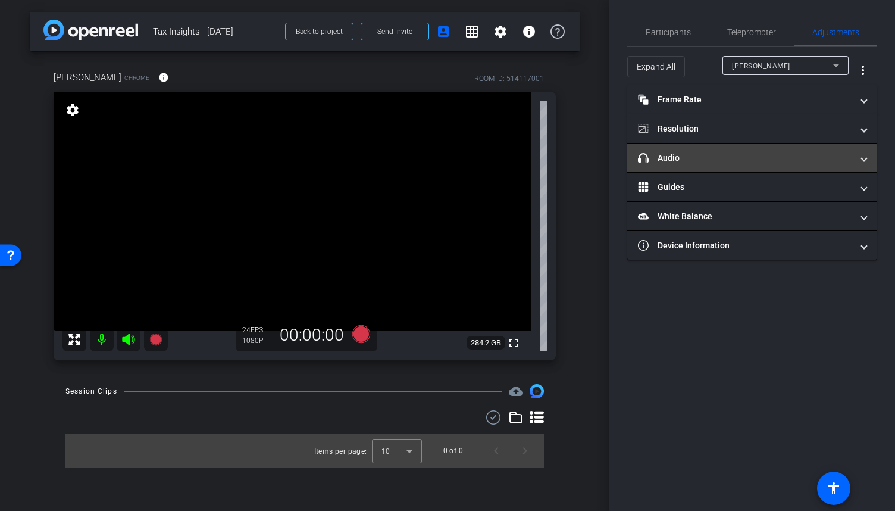
click at [862, 158] on span at bounding box center [864, 158] width 5 height 12
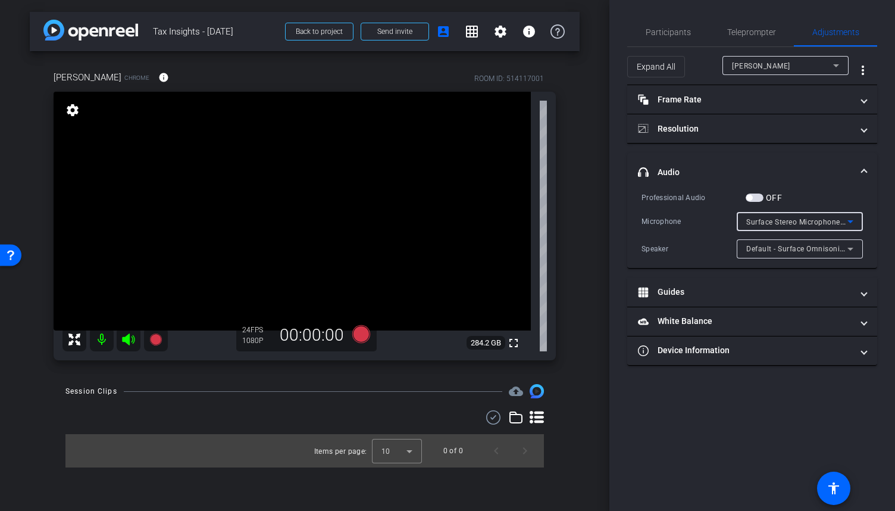
click at [848, 222] on icon at bounding box center [850, 221] width 14 height 14
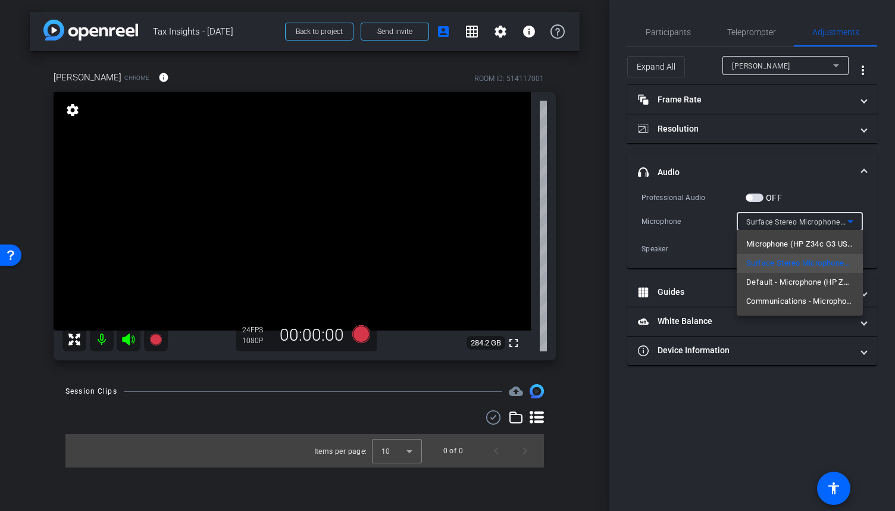
click at [778, 284] on span "Default - Microphone (HP Z34c G3 USB Audio)" at bounding box center [799, 282] width 107 height 14
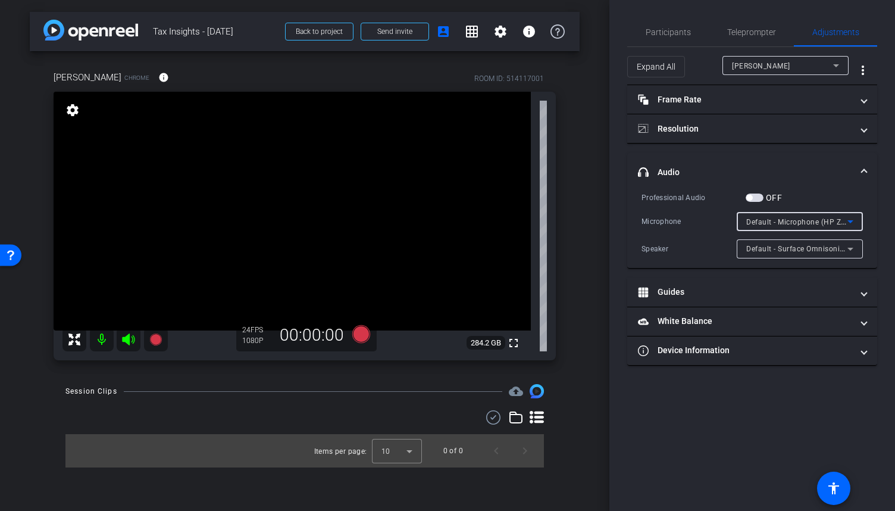
click at [847, 223] on icon at bounding box center [850, 221] width 14 height 14
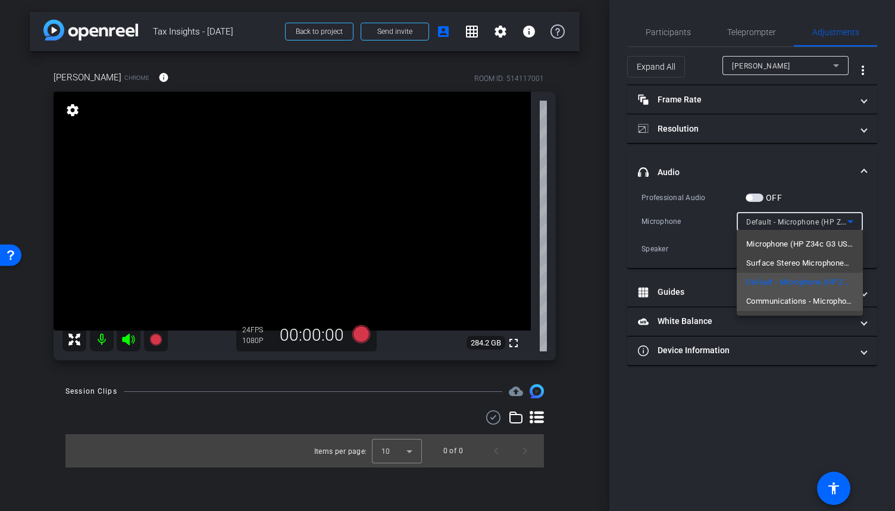
click at [817, 299] on span "Communications - Microphone (HP Z34c G3 USB Audio)" at bounding box center [799, 301] width 107 height 14
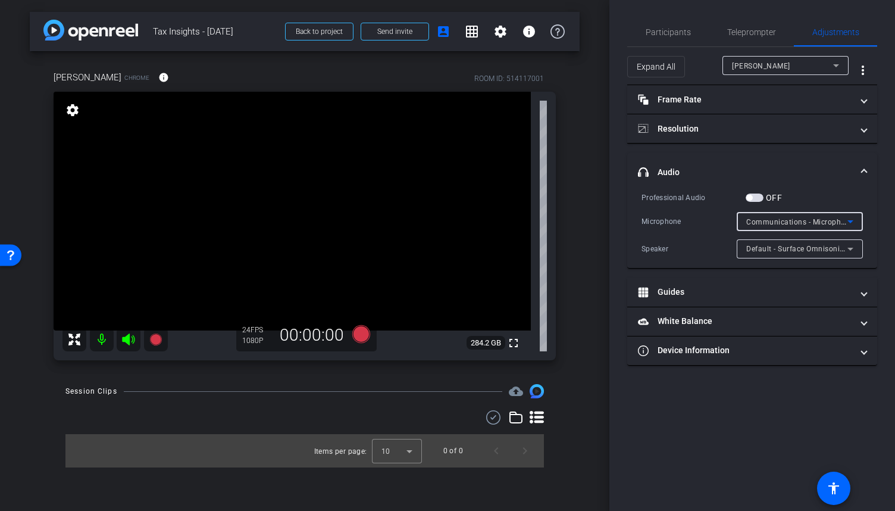
click at [830, 220] on span "Communications - Microphone (HP Z34c G3 USB Audio)" at bounding box center [843, 222] width 195 height 10
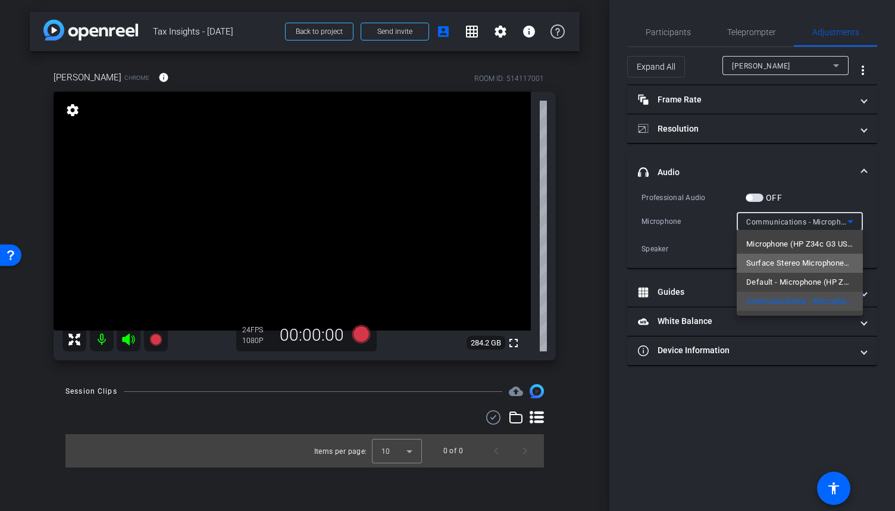
click at [802, 263] on span "Surface Stereo Microphones (Surface High Definition Audio)" at bounding box center [799, 263] width 107 height 14
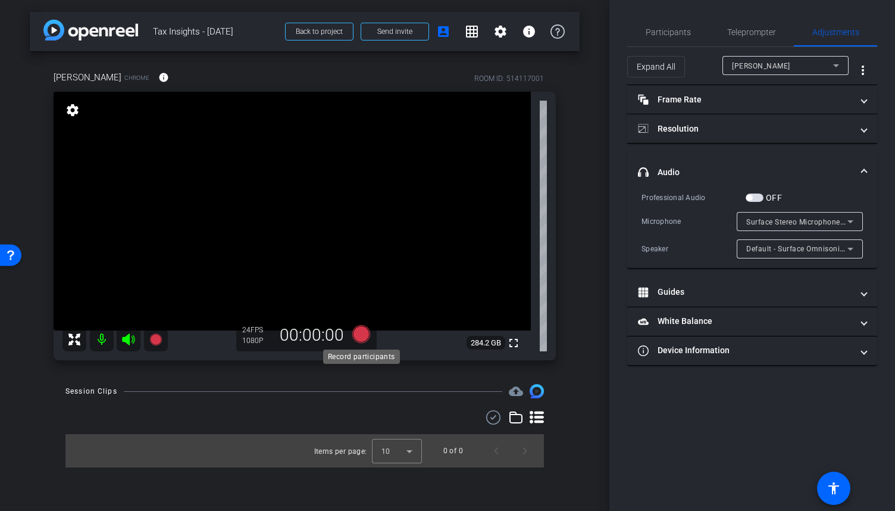
click at [361, 336] on icon at bounding box center [361, 334] width 18 height 18
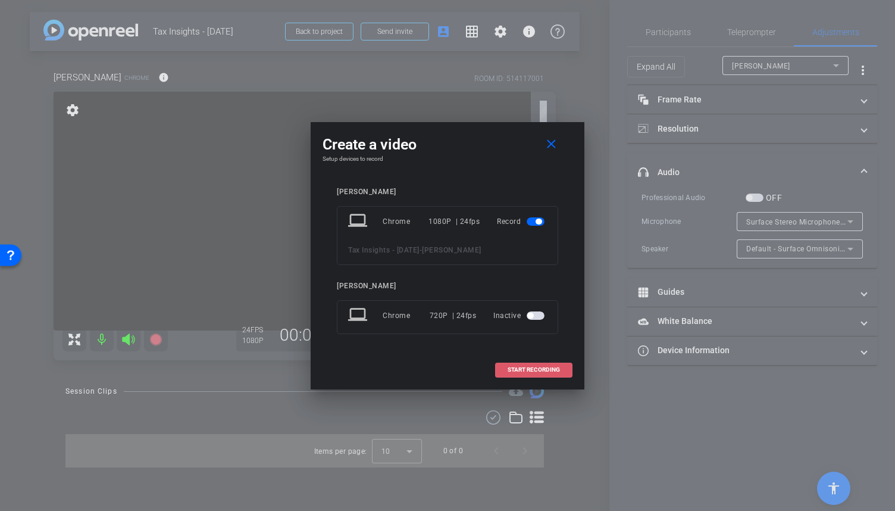
click at [538, 367] on span "START RECORDING" at bounding box center [534, 370] width 52 height 6
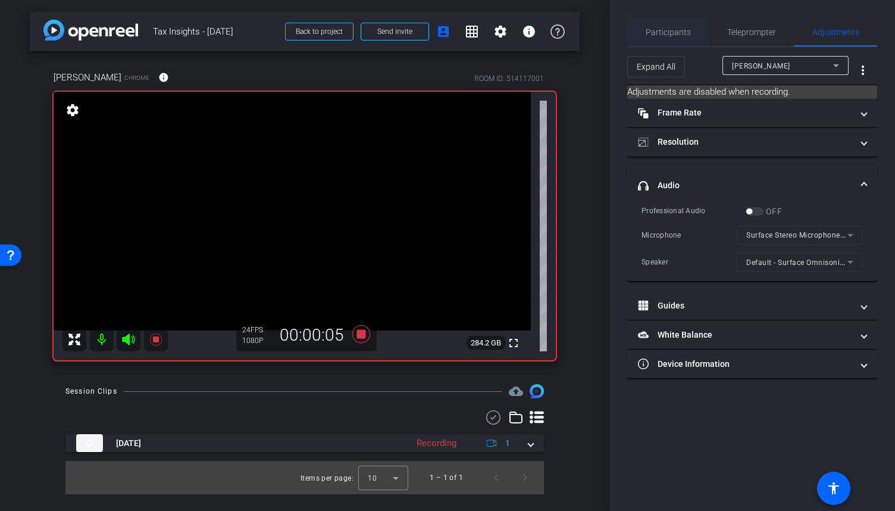
click at [687, 39] on span "Participants" at bounding box center [668, 32] width 45 height 29
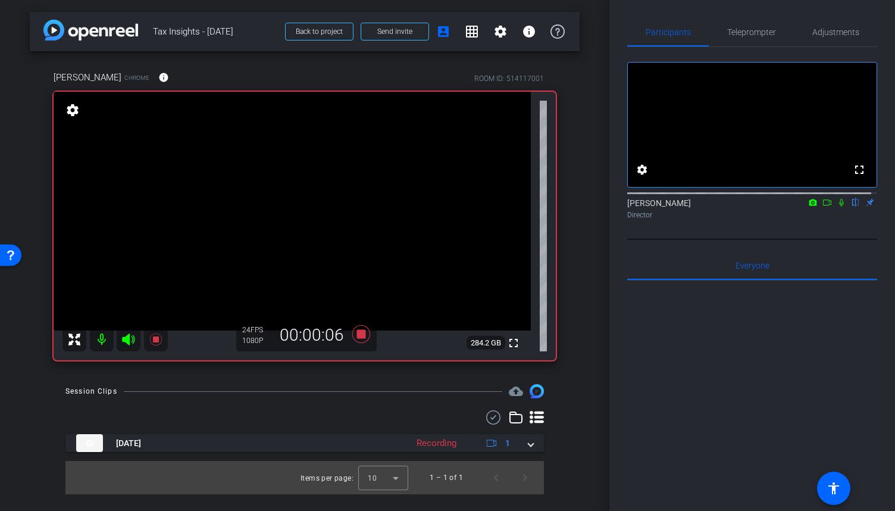
click at [835, 220] on div "[PERSON_NAME] flip Director" at bounding box center [752, 208] width 250 height 23
click at [837, 206] on icon at bounding box center [842, 202] width 10 height 8
click at [364, 329] on icon at bounding box center [361, 333] width 29 height 21
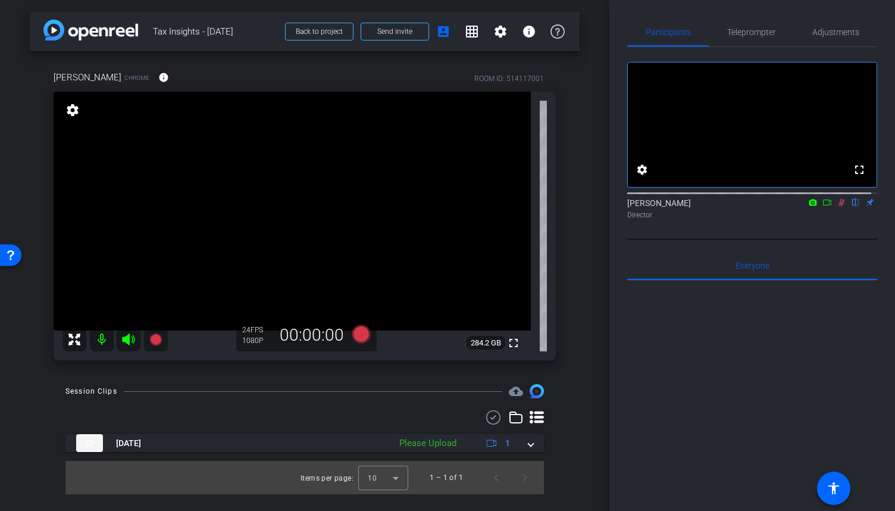
click at [838, 206] on icon at bounding box center [841, 203] width 7 height 8
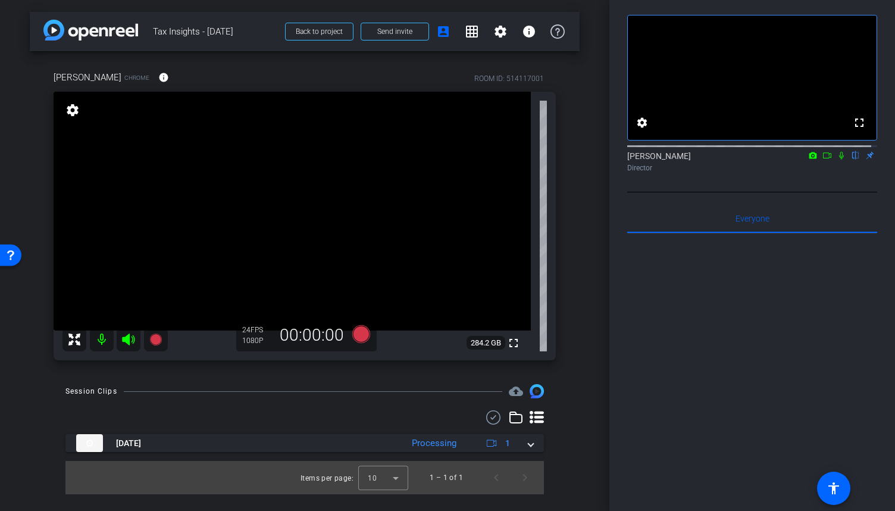
scroll to position [53, 0]
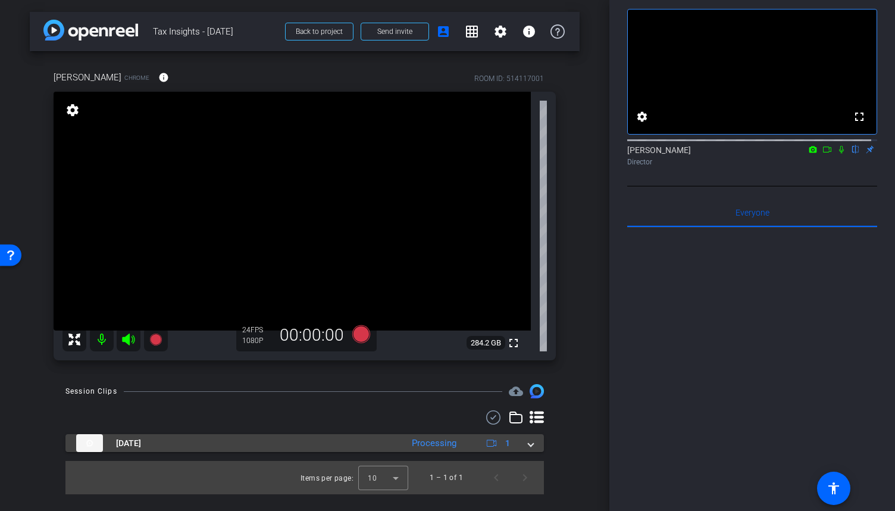
click at [528, 444] on span at bounding box center [530, 443] width 5 height 12
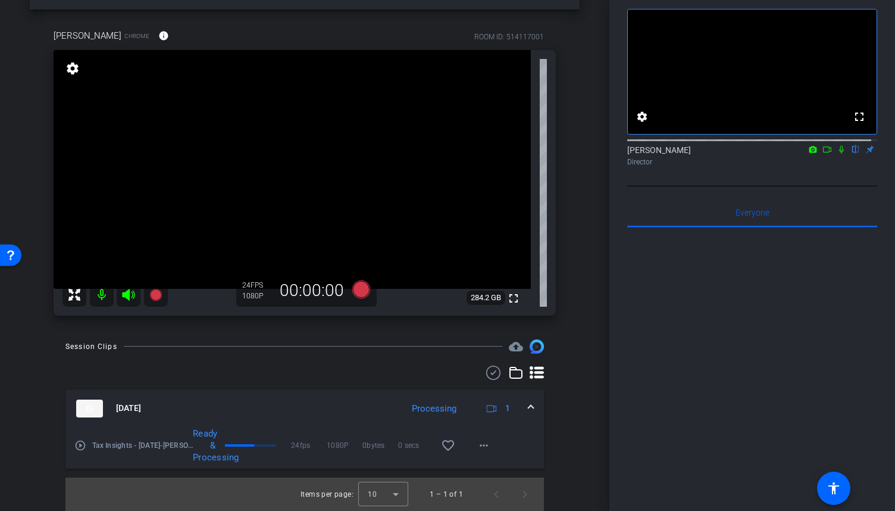
scroll to position [0, 0]
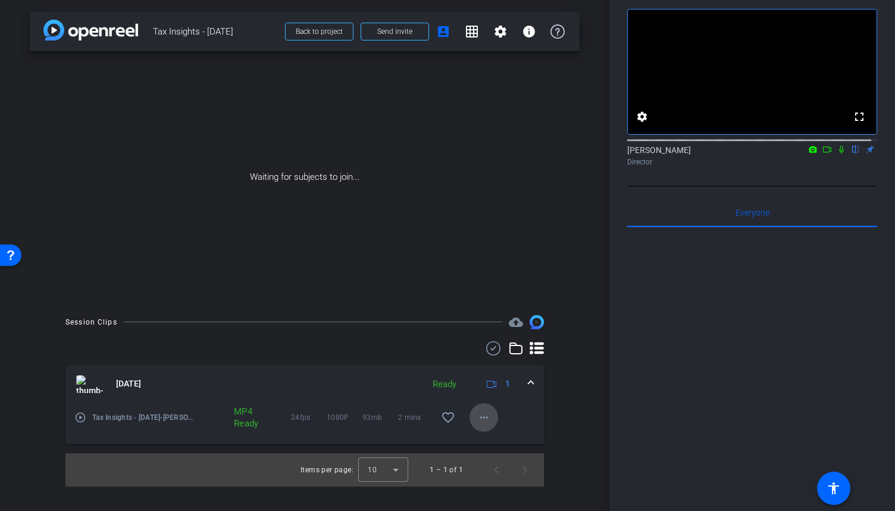
click at [484, 427] on span at bounding box center [483, 417] width 29 height 29
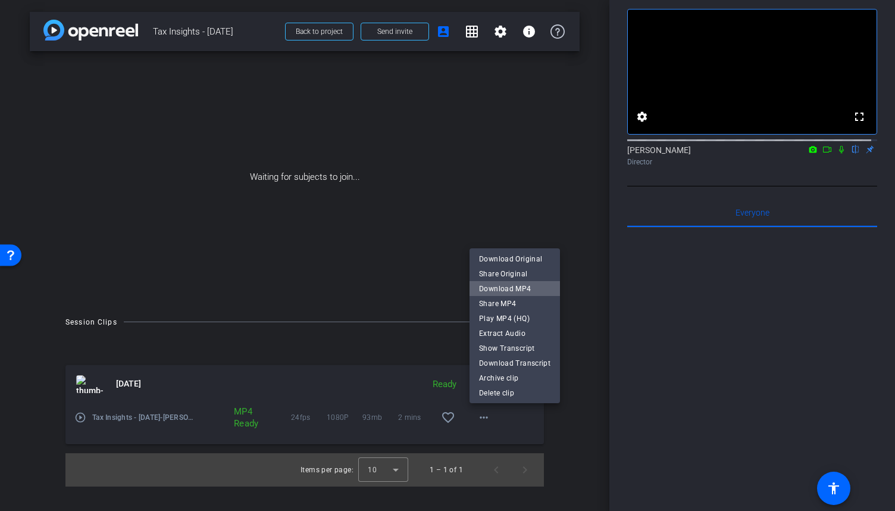
click at [516, 288] on span "Download MP4" at bounding box center [514, 288] width 71 height 14
